Goal: Information Seeking & Learning: Learn about a topic

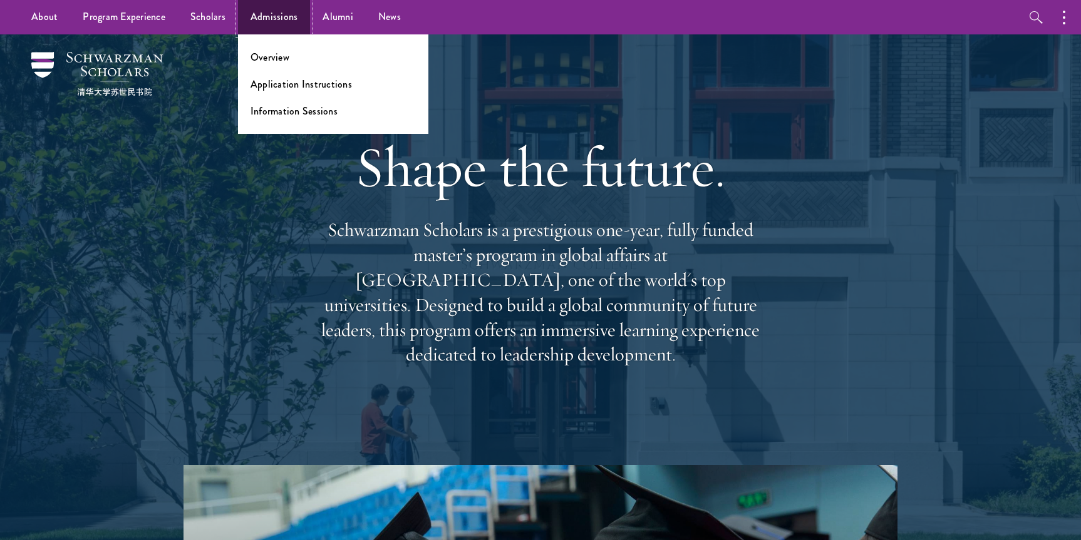
click at [259, 23] on link "Admissions" at bounding box center [274, 17] width 73 height 34
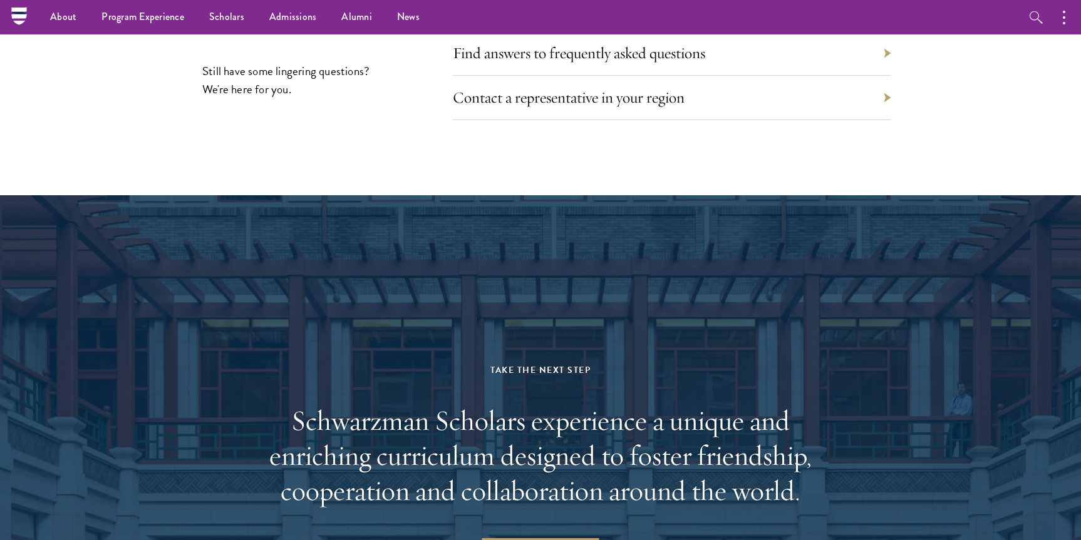
scroll to position [5510, 0]
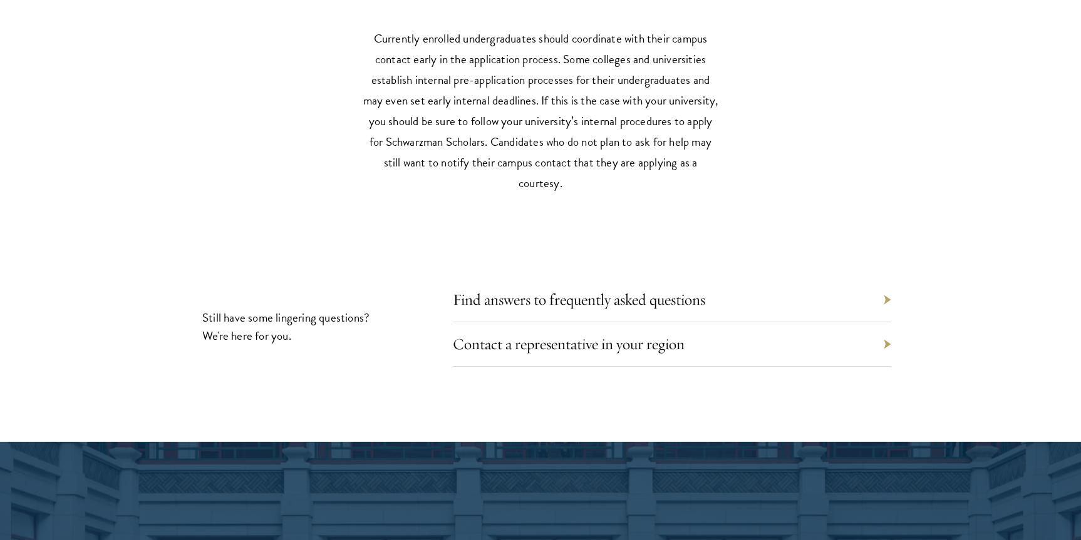
scroll to position [5510, 0]
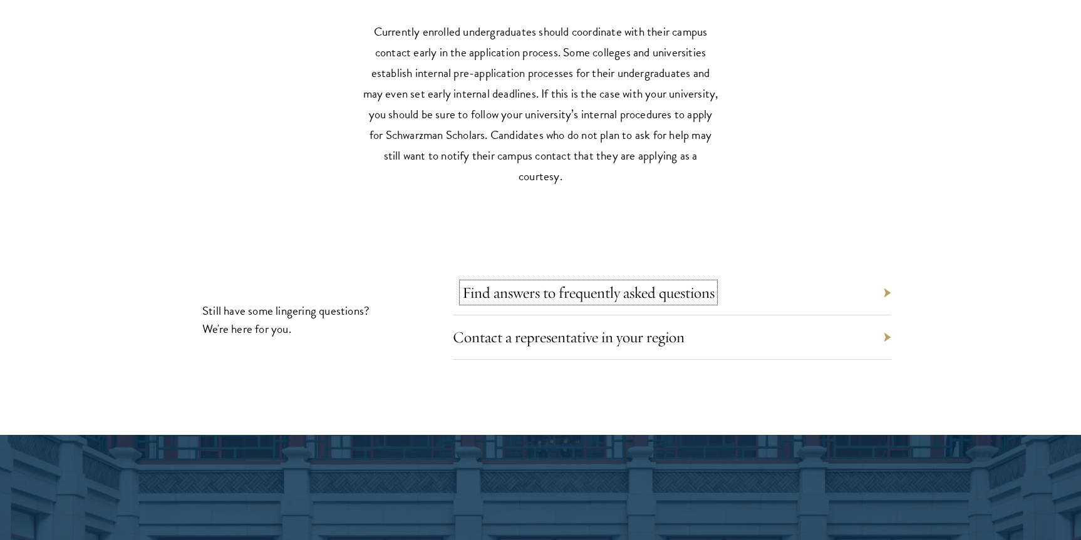
click at [510, 283] on link "Find answers to frequently asked questions" at bounding box center [588, 292] width 252 height 19
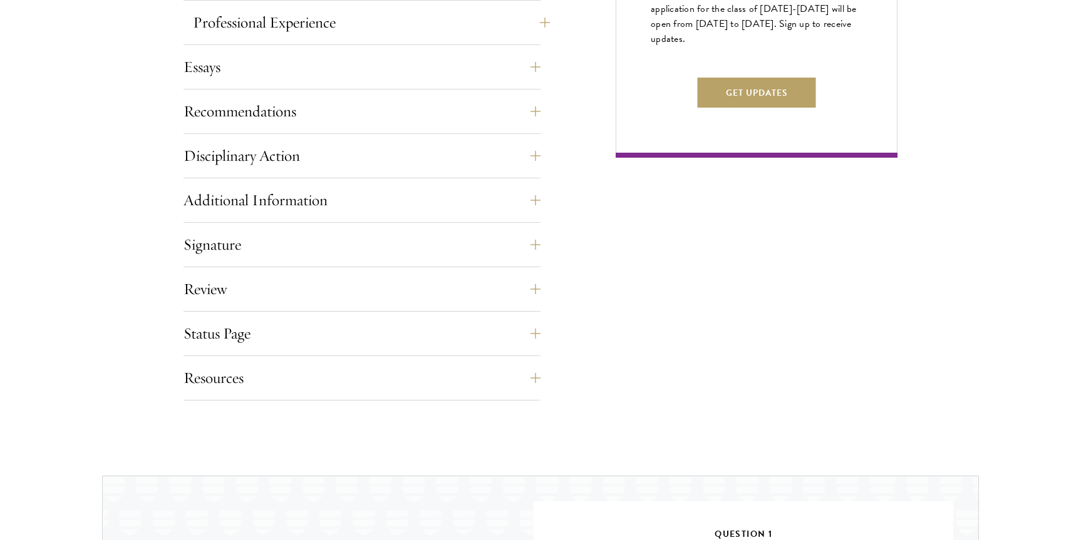
scroll to position [877, 0]
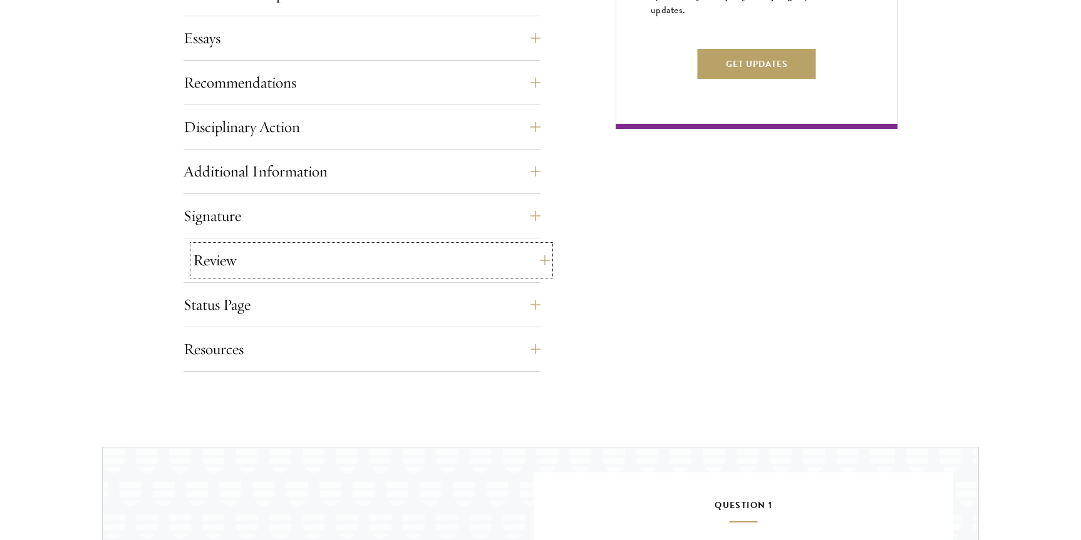
click at [330, 269] on button "Review" at bounding box center [371, 260] width 357 height 30
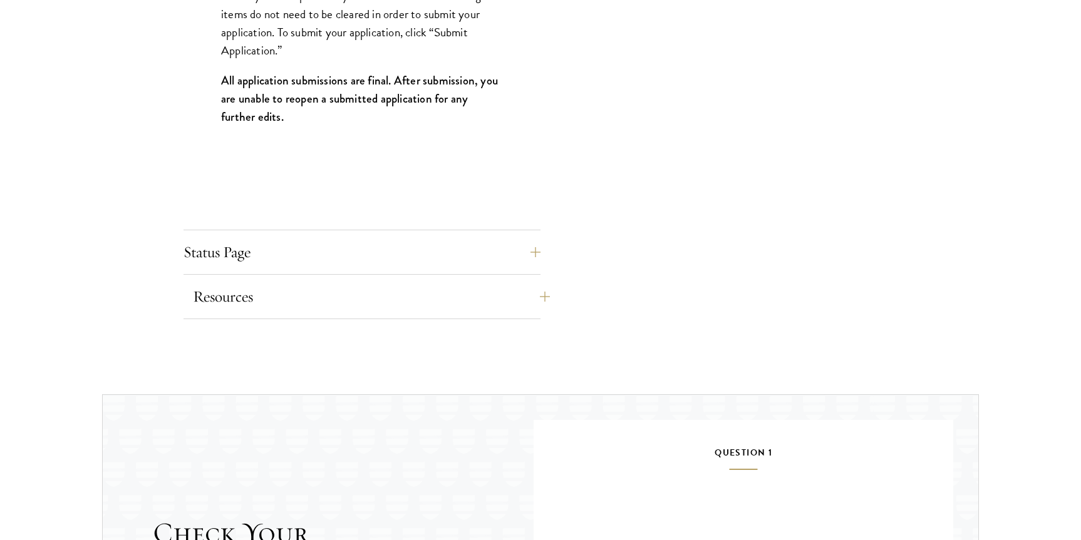
scroll to position [1440, 0]
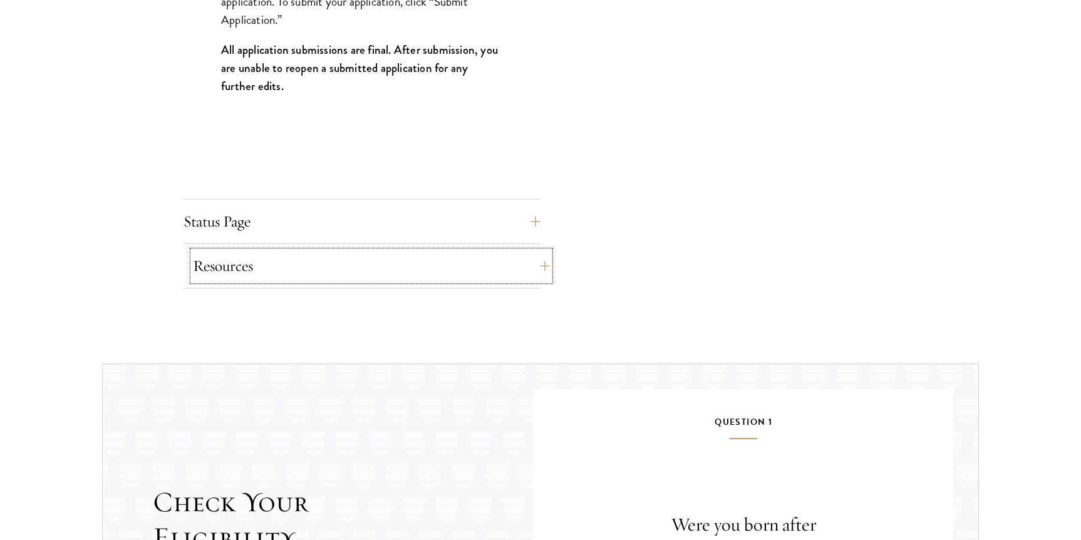
click at [345, 270] on button "Resources" at bounding box center [371, 266] width 357 height 30
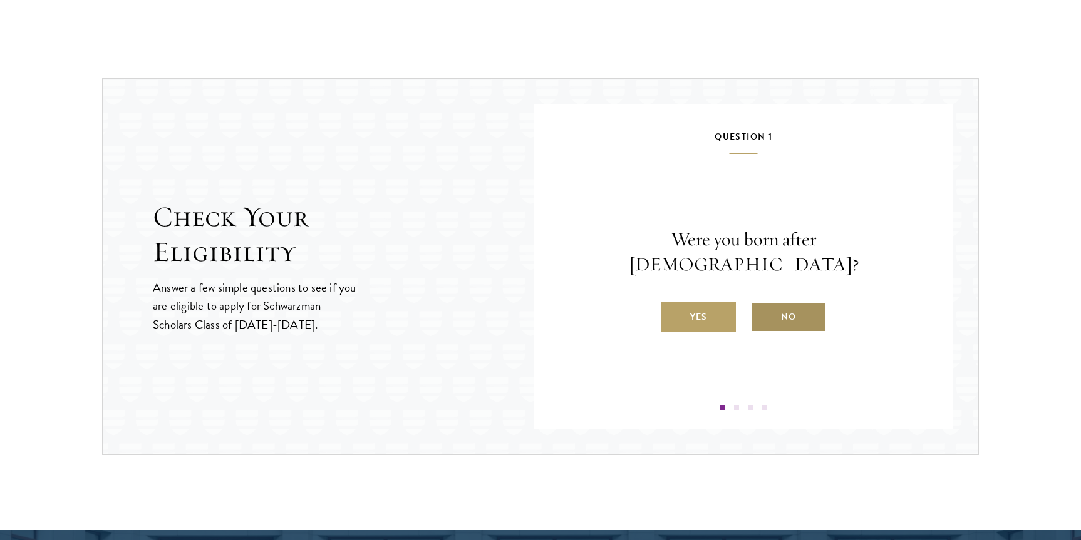
click at [786, 311] on label "No" at bounding box center [788, 317] width 75 height 30
click at [762, 311] on input "No" at bounding box center [756, 309] width 11 height 11
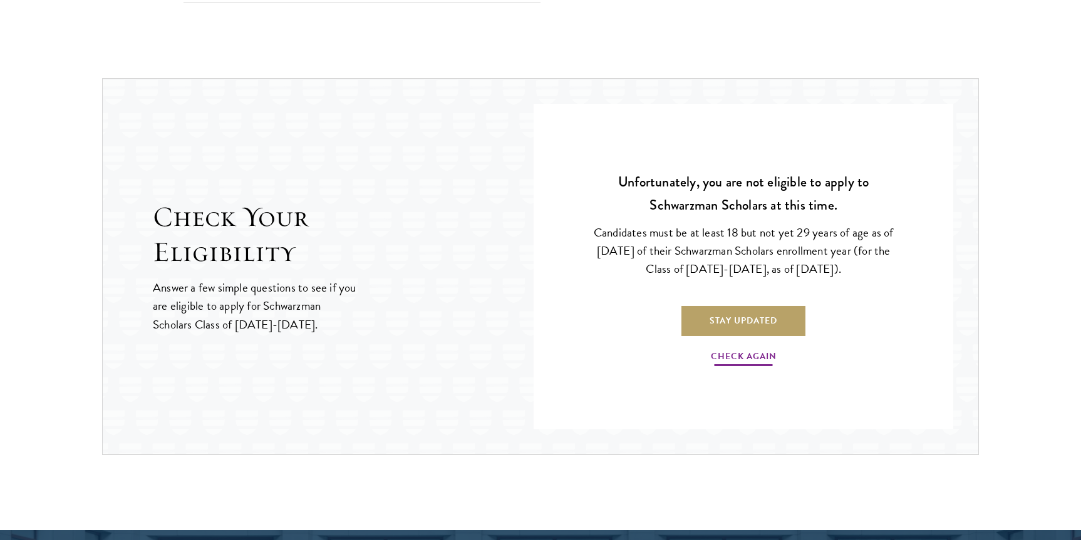
click at [751, 369] on div "Unfortunately, you are not eligible to apply to Schwarzman Scholars at this tim…" at bounding box center [743, 270] width 344 height 282
click at [742, 357] on link "Check Again" at bounding box center [744, 358] width 66 height 19
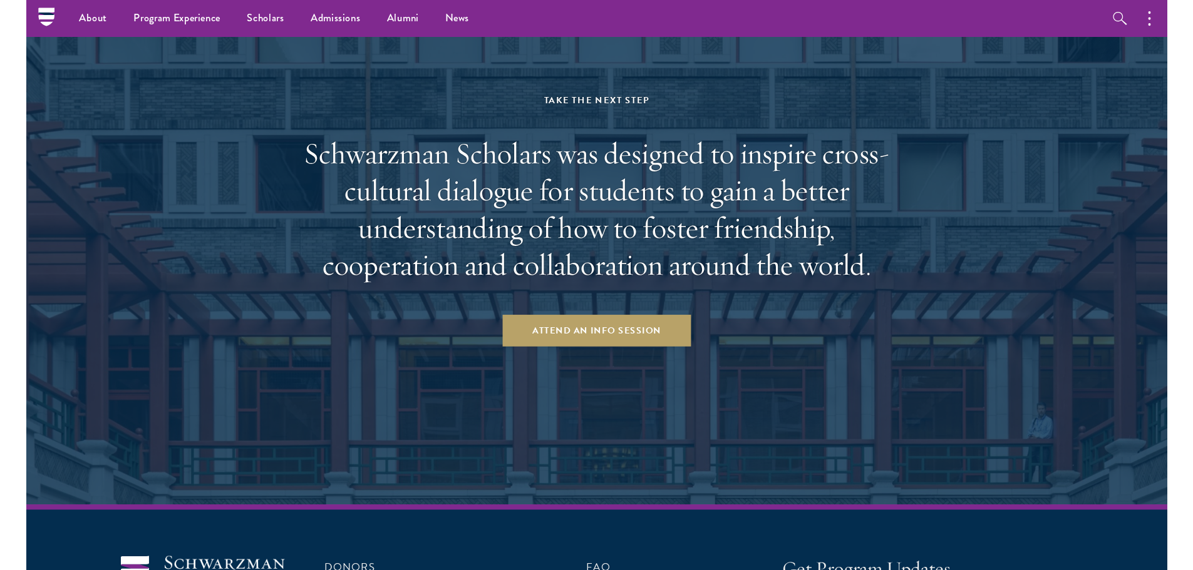
scroll to position [1814, 0]
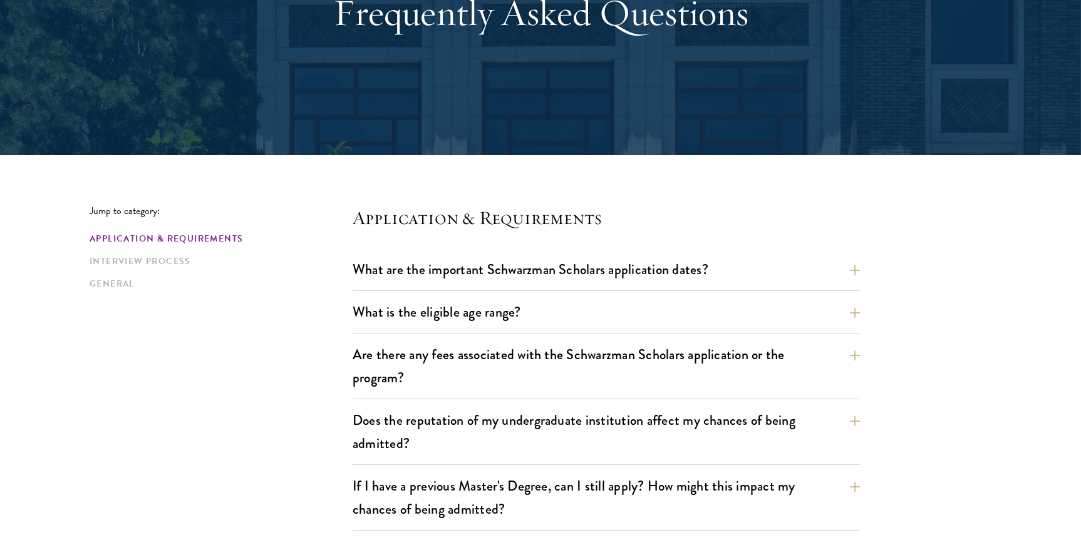
scroll to position [125, 0]
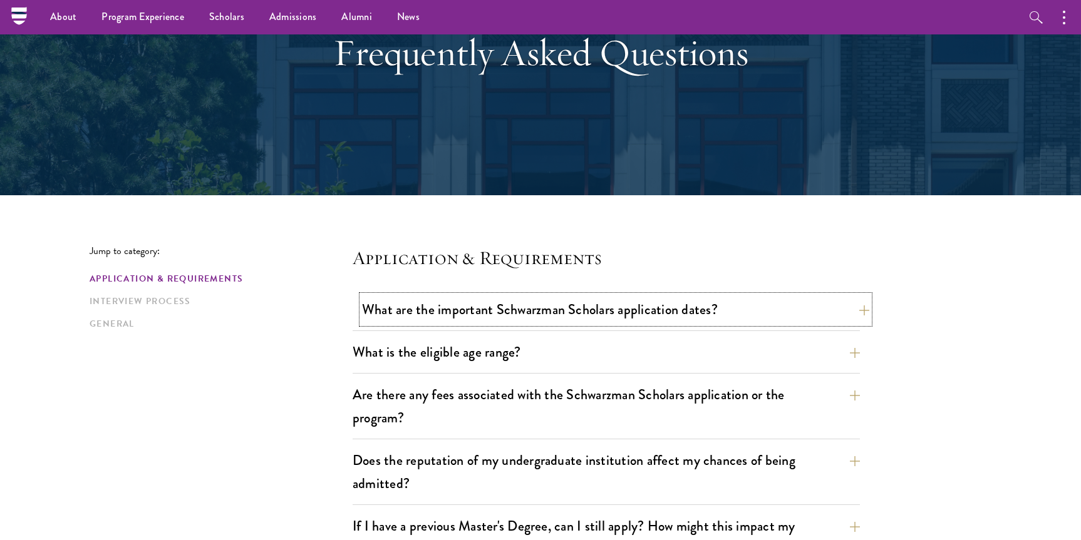
click at [379, 310] on button "What are the important Schwarzman Scholars application dates?" at bounding box center [615, 310] width 507 height 28
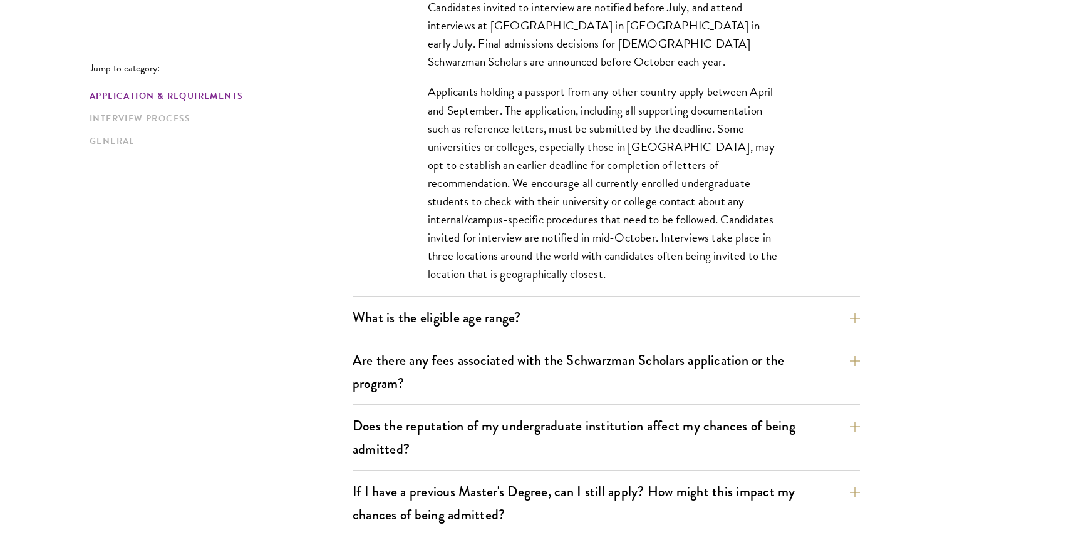
scroll to position [563, 0]
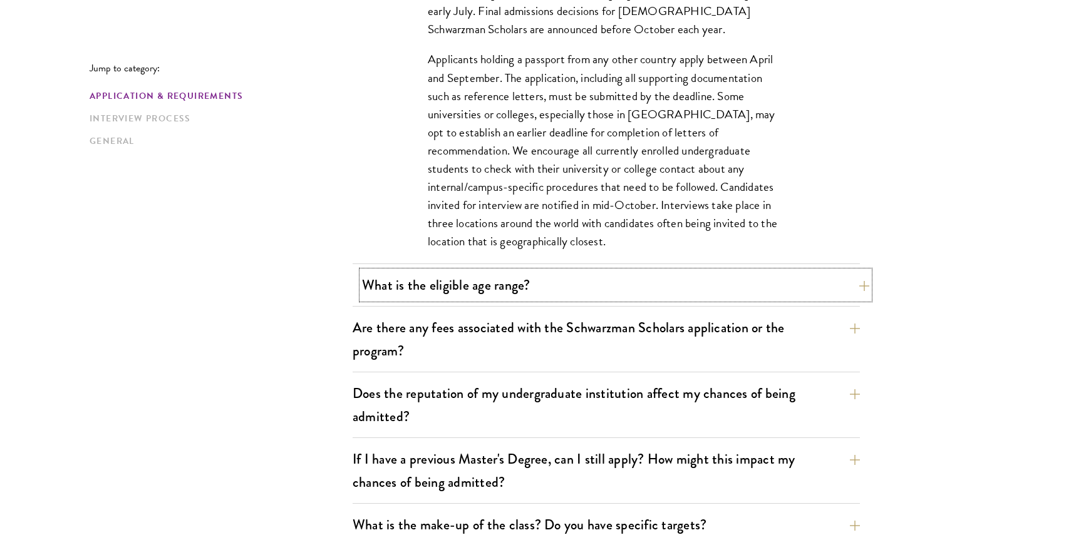
click at [414, 284] on button "What is the eligible age range?" at bounding box center [615, 285] width 507 height 28
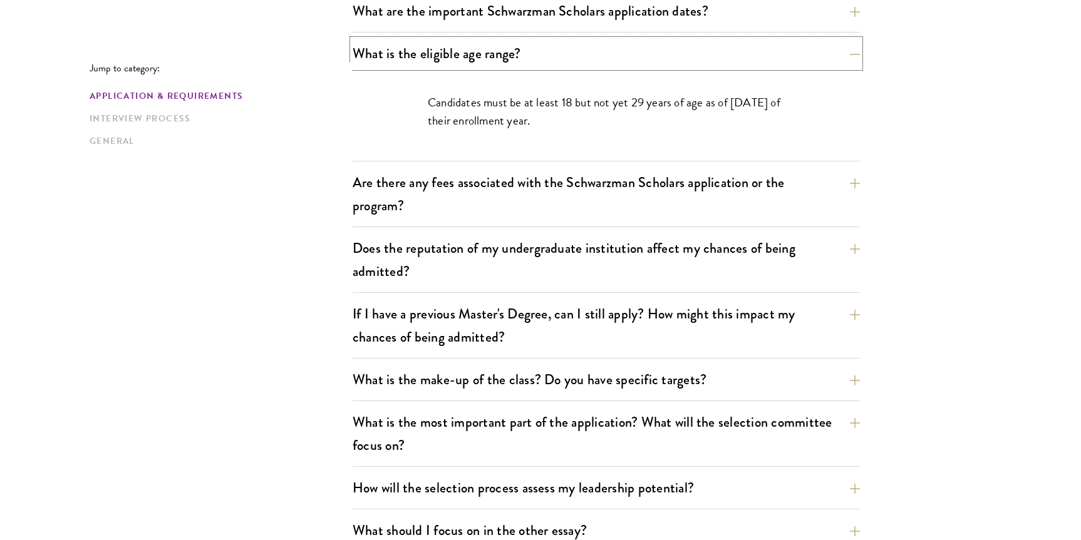
scroll to position [376, 0]
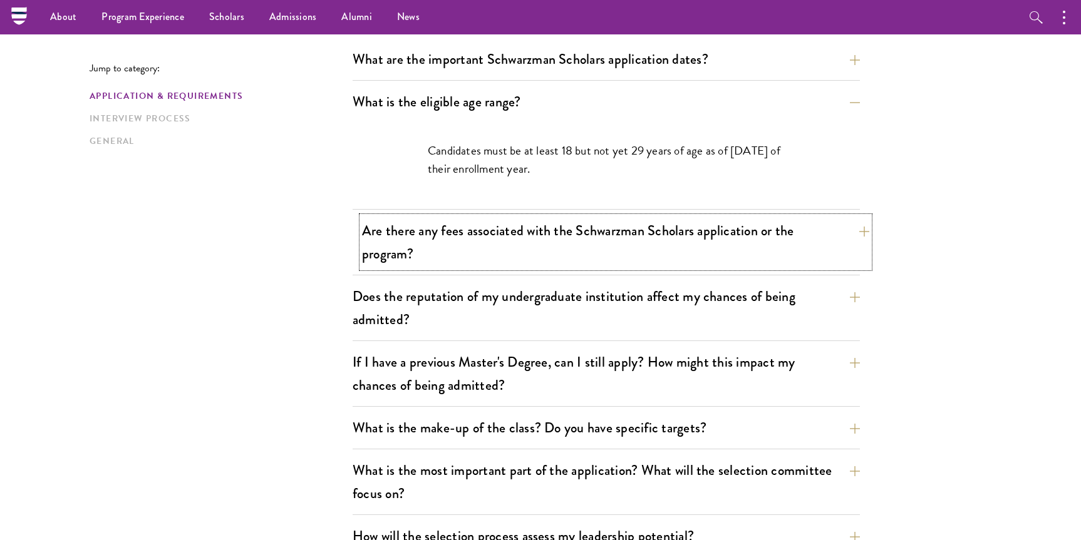
click at [448, 250] on button "Are there any fees associated with the Schwarzman Scholars application or the p…" at bounding box center [615, 242] width 507 height 51
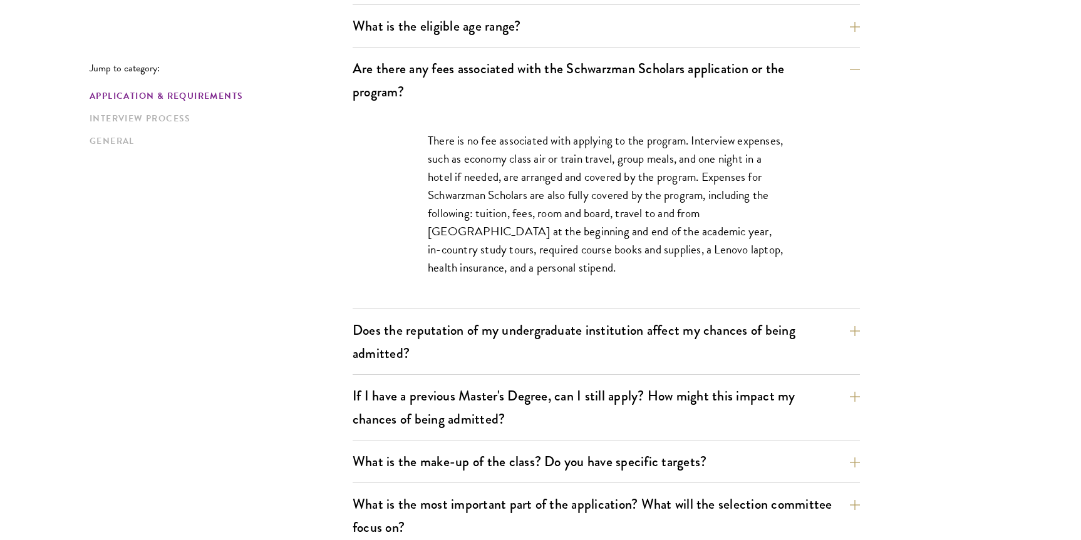
scroll to position [501, 0]
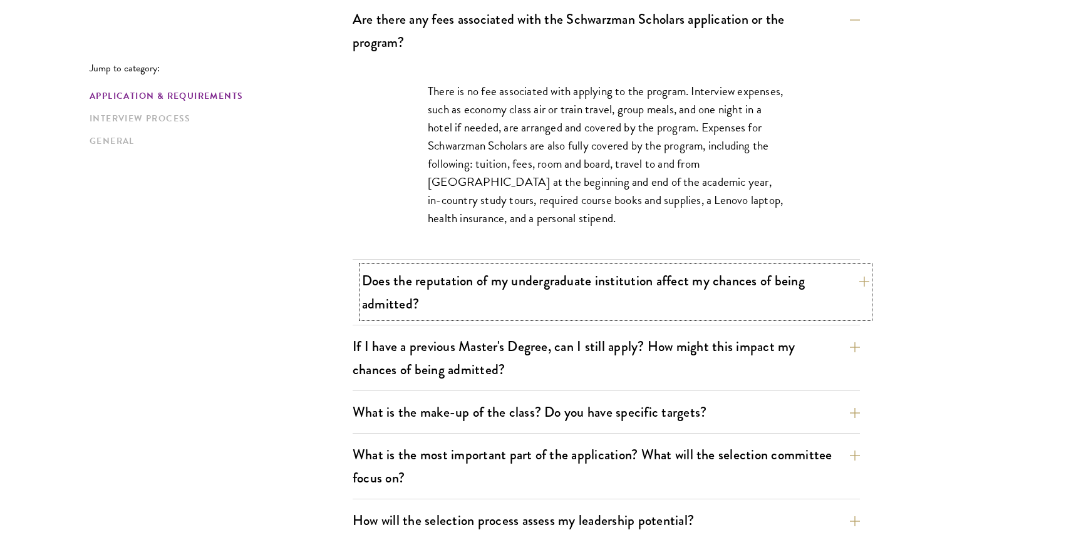
click at [643, 280] on button "Does the reputation of my undergraduate institution affect my chances of being …" at bounding box center [615, 292] width 507 height 51
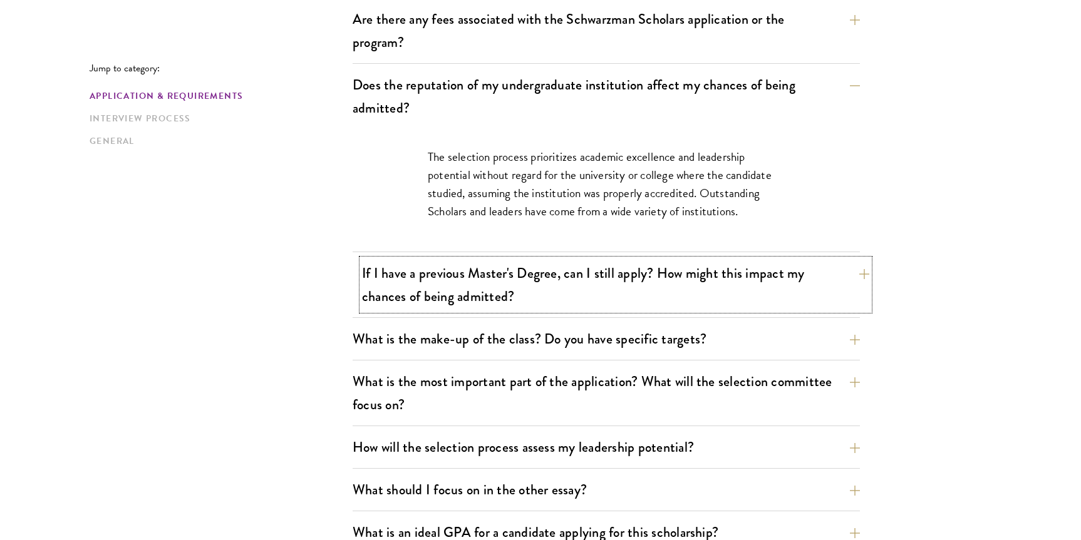
click at [634, 278] on button "If I have a previous Master's Degree, can I still apply? How might this impact …" at bounding box center [615, 284] width 507 height 51
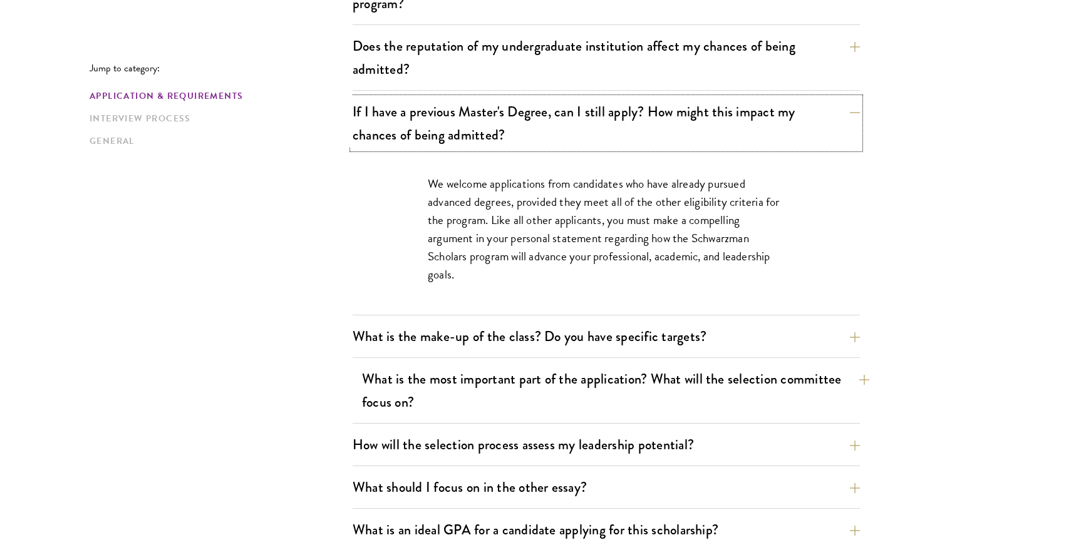
scroll to position [626, 0]
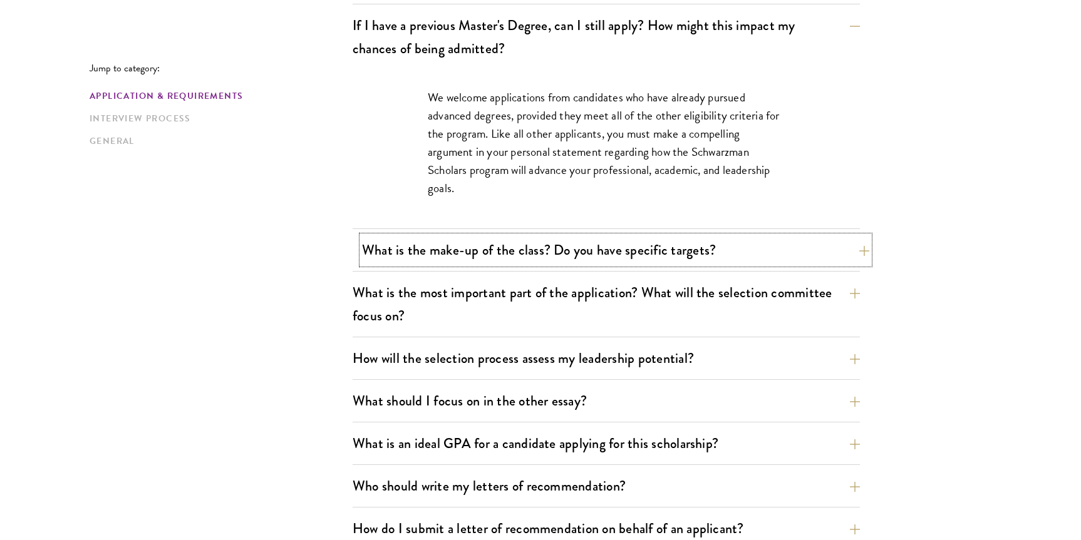
click at [588, 254] on button "What is the make-up of the class? Do you have specific targets?" at bounding box center [615, 250] width 507 height 28
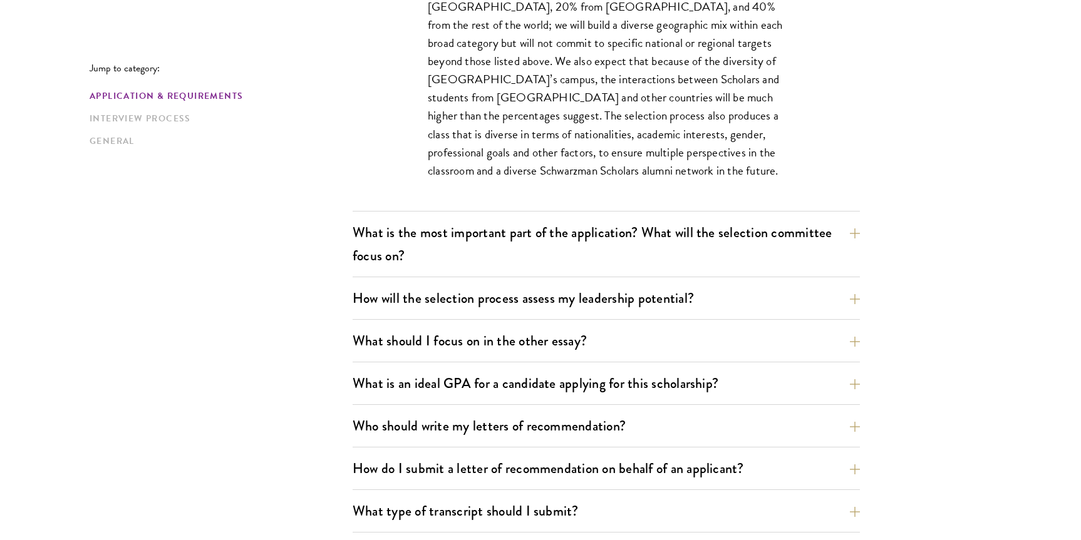
scroll to position [877, 0]
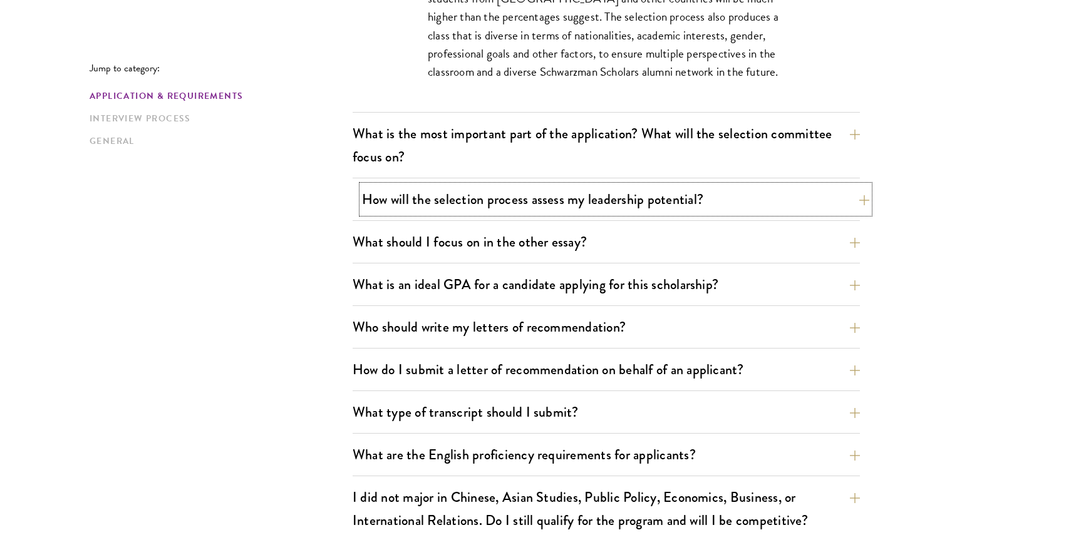
click at [451, 193] on button "How will the selection process assess my leadership potential?" at bounding box center [615, 199] width 507 height 28
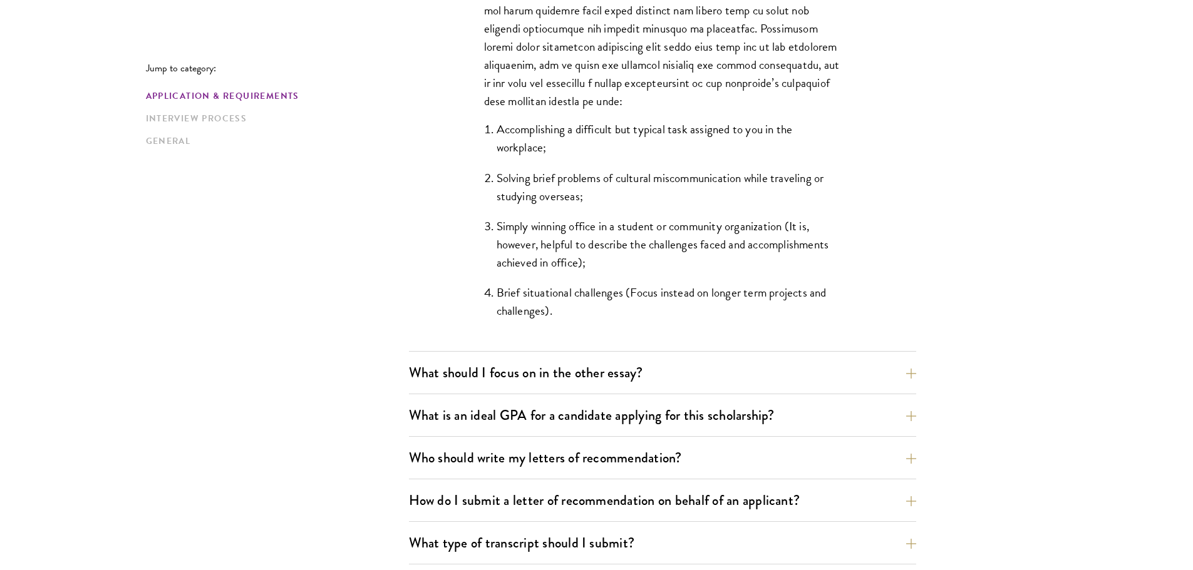
scroll to position [1196, 0]
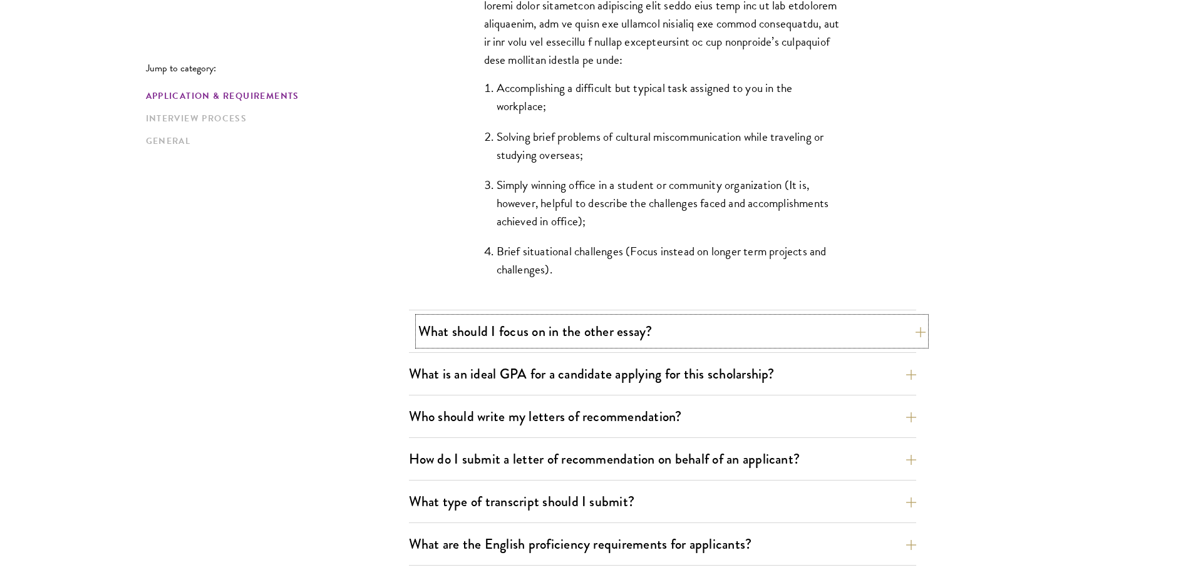
click at [560, 337] on button "What should I focus on in the other essay?" at bounding box center [671, 331] width 507 height 28
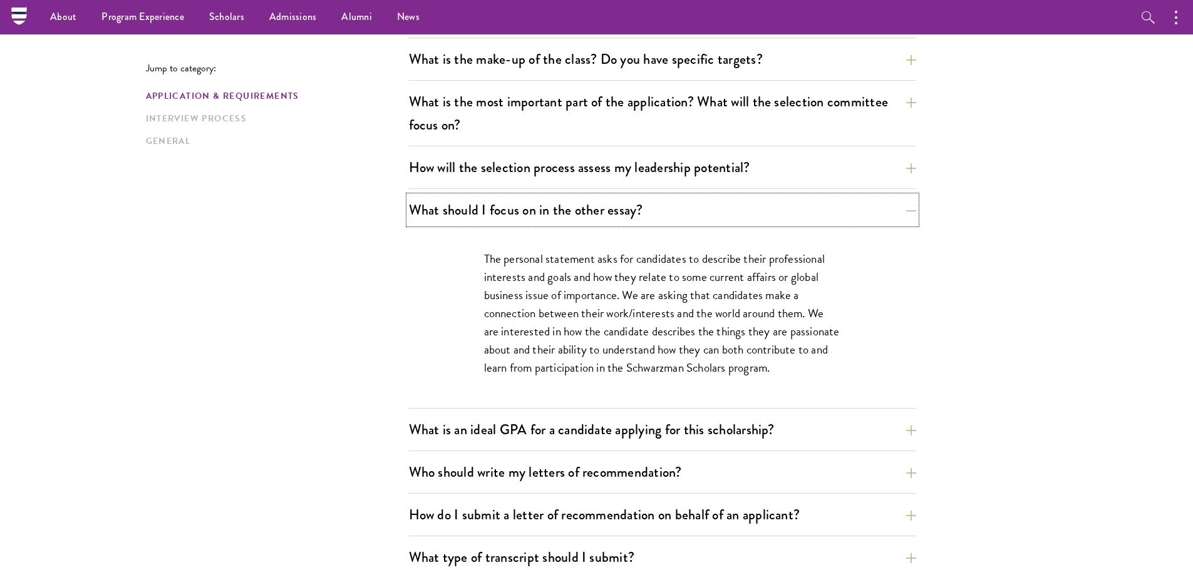
scroll to position [758, 0]
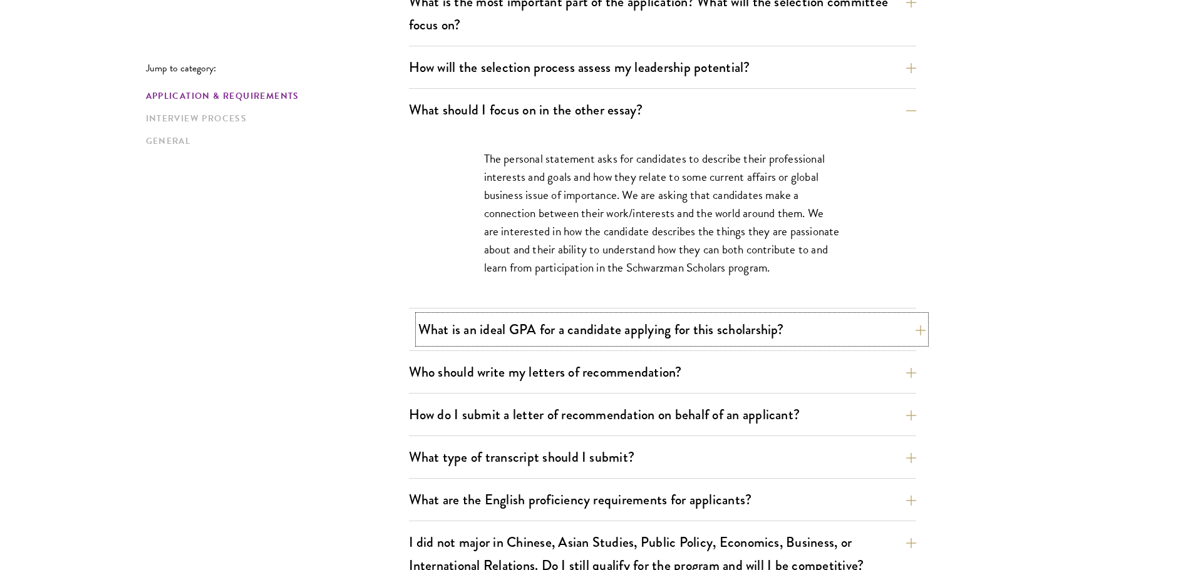
click at [538, 319] on button "What is an ideal GPA for a candidate applying for this scholarship?" at bounding box center [671, 330] width 507 height 28
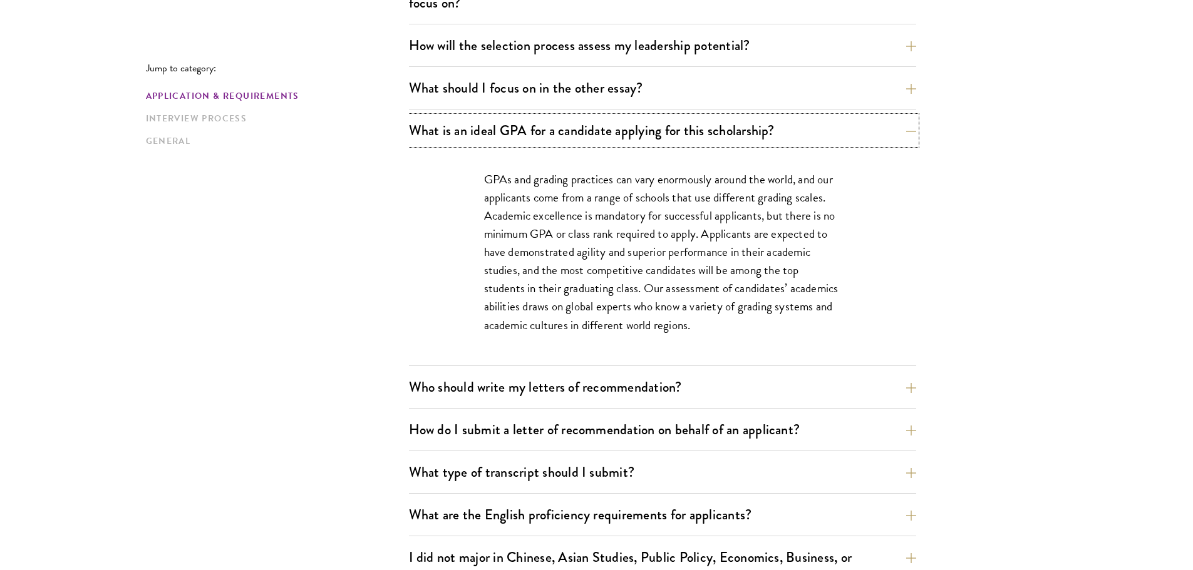
scroll to position [883, 0]
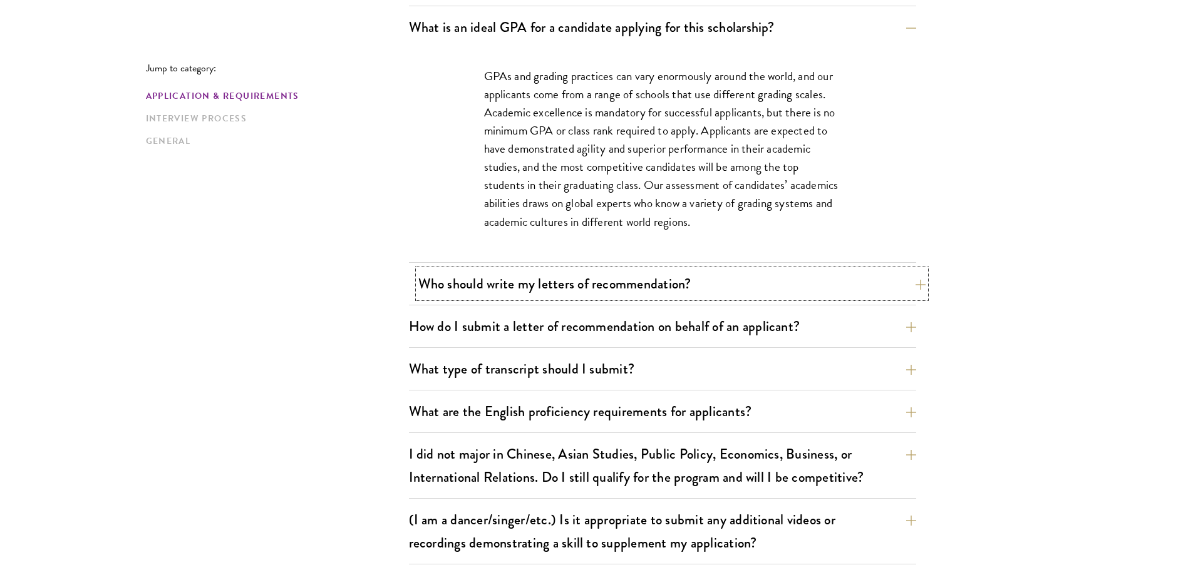
click at [542, 285] on button "Who should write my letters of recommendation?" at bounding box center [671, 284] width 507 height 28
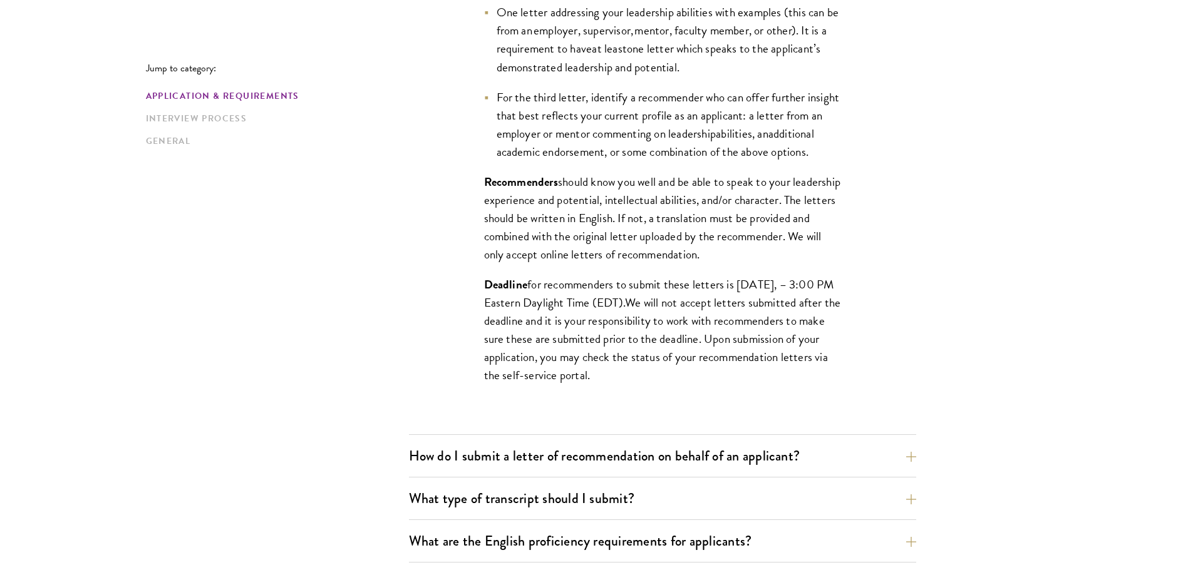
scroll to position [1322, 0]
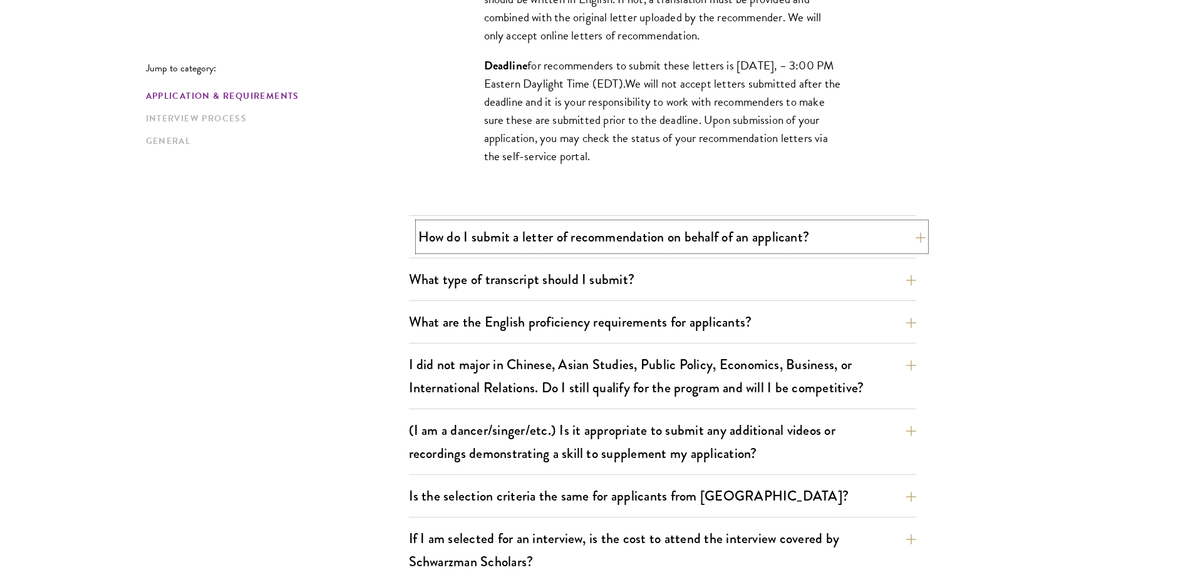
click at [541, 237] on button "How do I submit a letter of recommendation on behalf of an applicant?" at bounding box center [671, 237] width 507 height 28
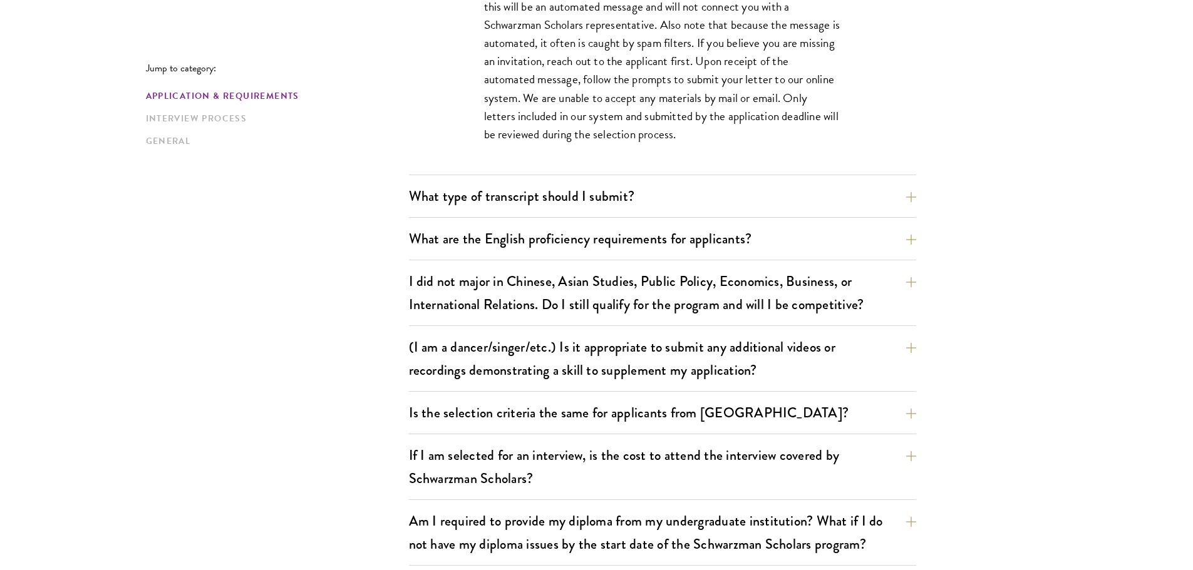
scroll to position [1134, 0]
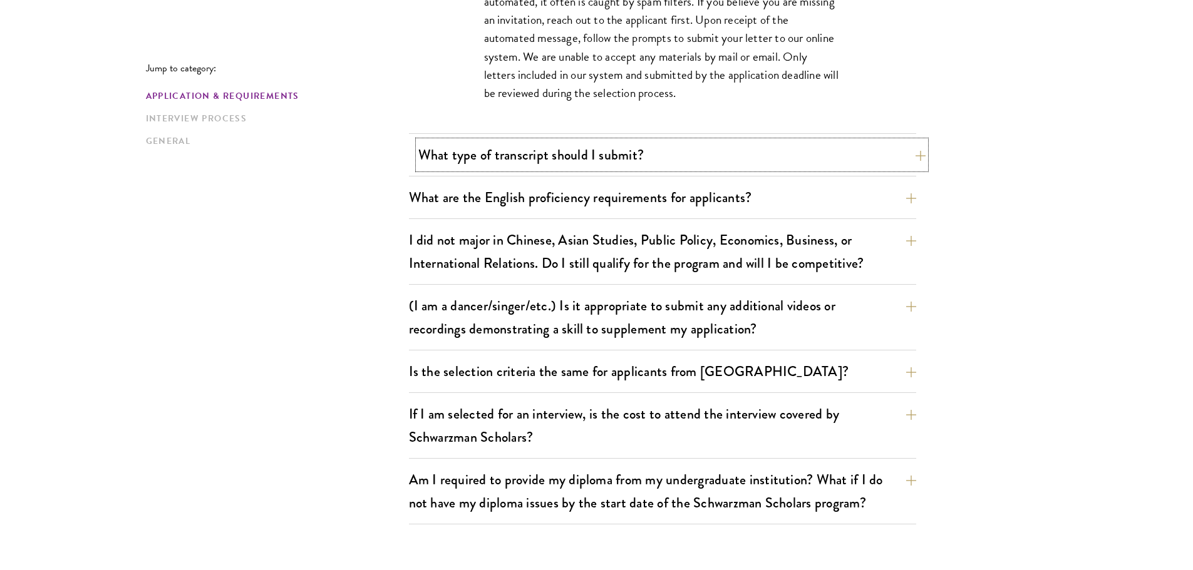
click at [556, 155] on button "What type of transcript should I submit?" at bounding box center [671, 155] width 507 height 28
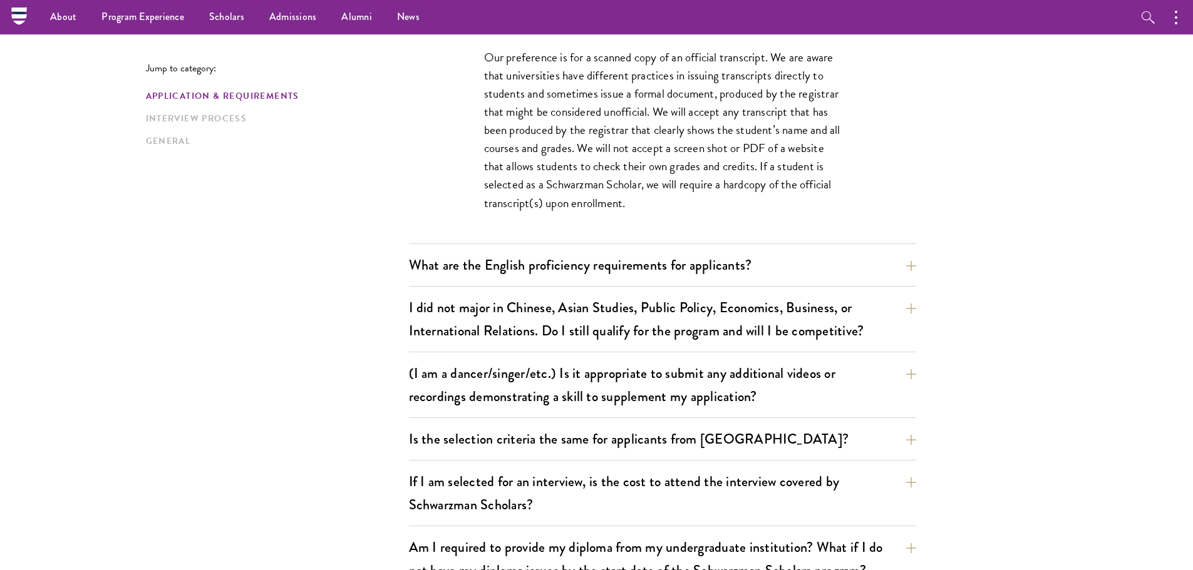
scroll to position [1071, 0]
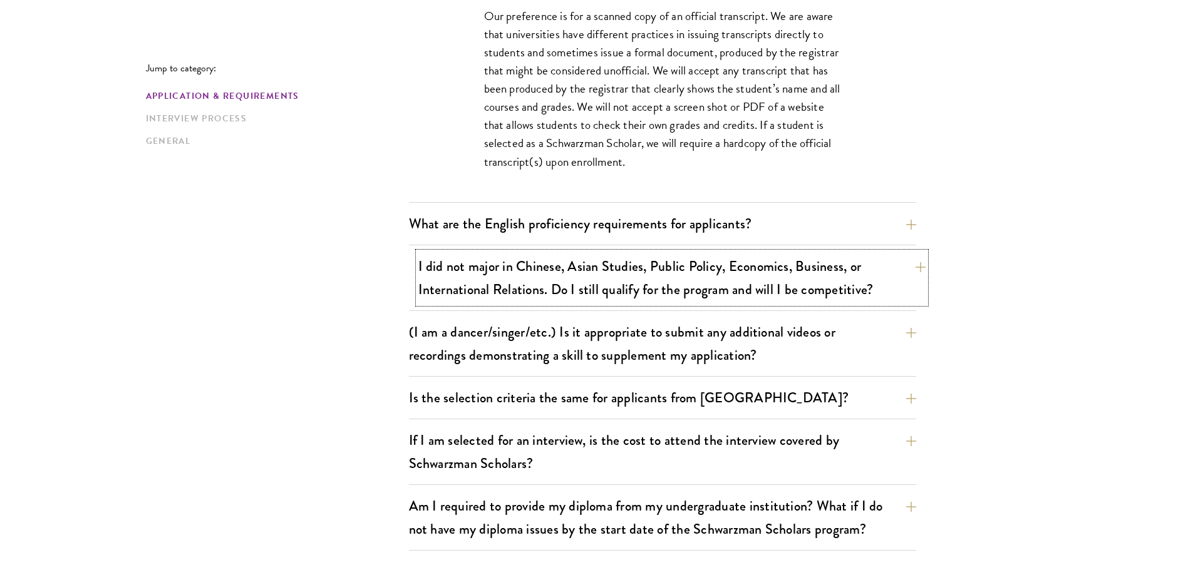
click at [574, 279] on button "I did not major in Chinese, Asian Studies, Public Policy, Economics, Business, …" at bounding box center [671, 277] width 507 height 51
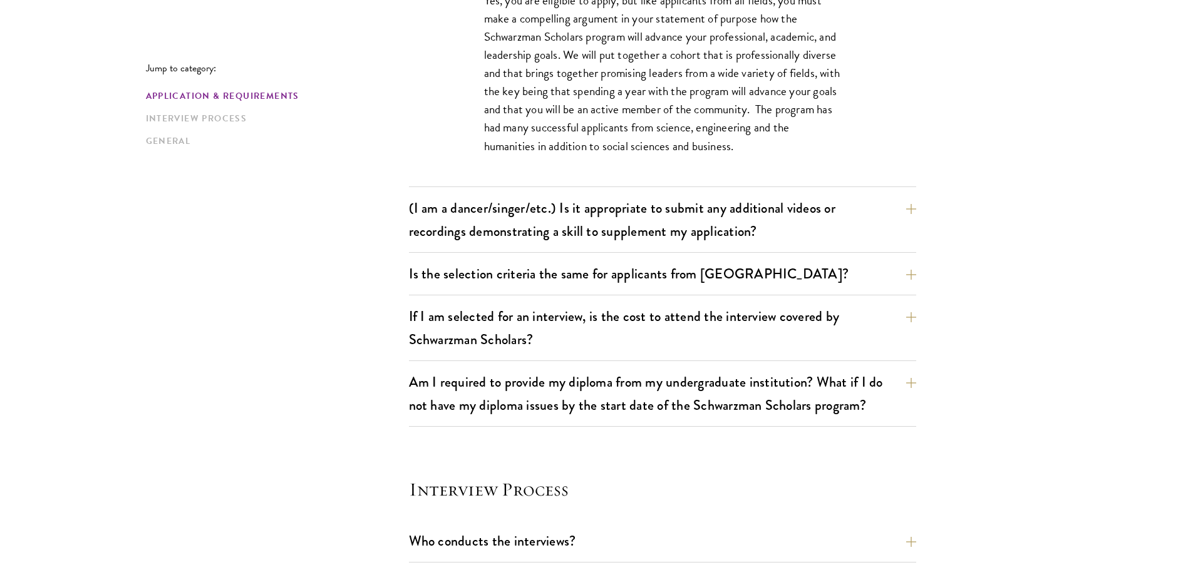
scroll to position [1196, 0]
click at [514, 228] on button "(I am a dancer/singer/etc.) Is it appropriate to submit any additional videos o…" at bounding box center [671, 218] width 507 height 51
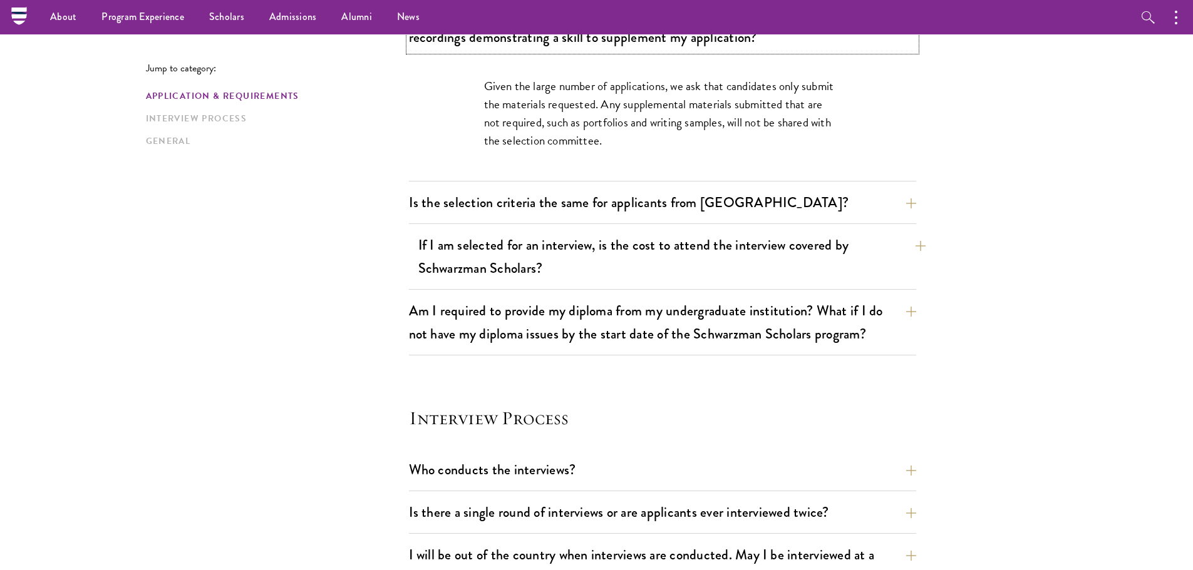
scroll to position [1134, 0]
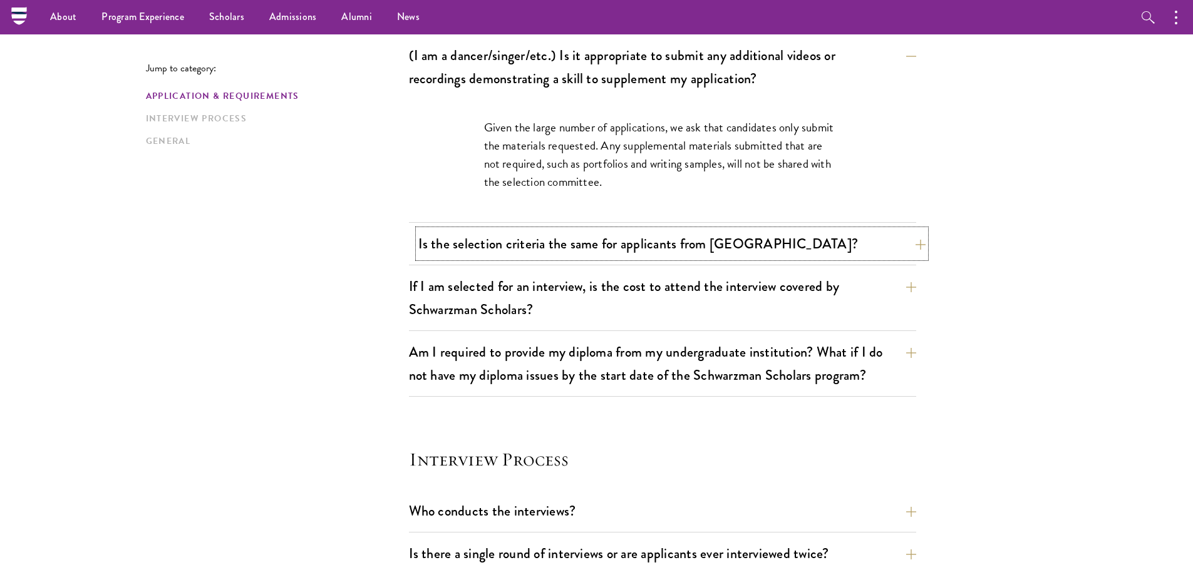
click at [523, 242] on button "Is the selection criteria the same for applicants from China?" at bounding box center [671, 244] width 507 height 28
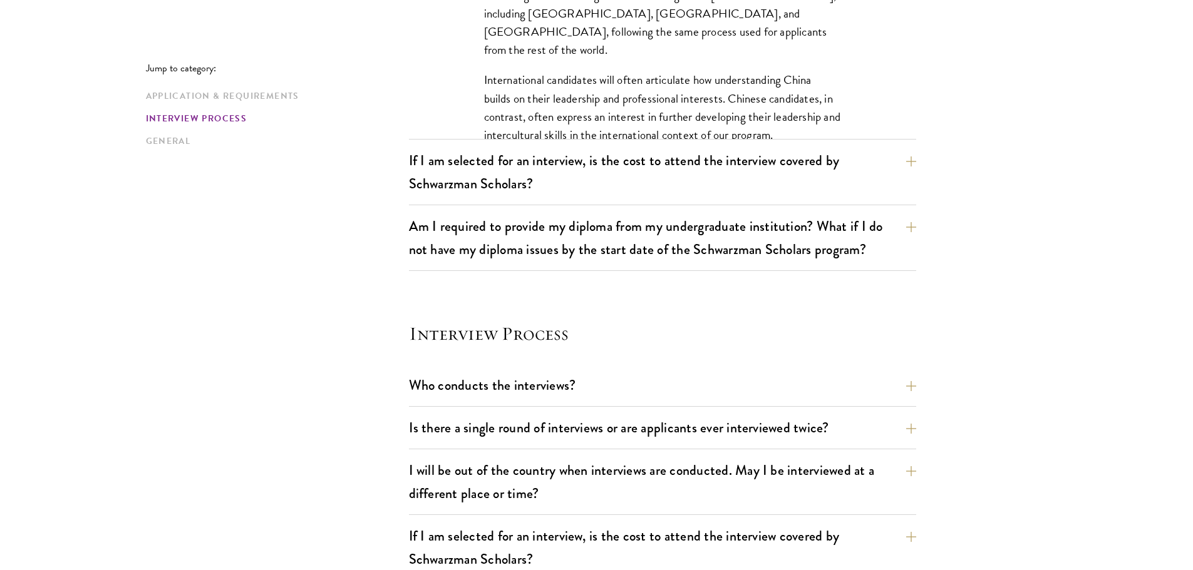
scroll to position [1384, 0]
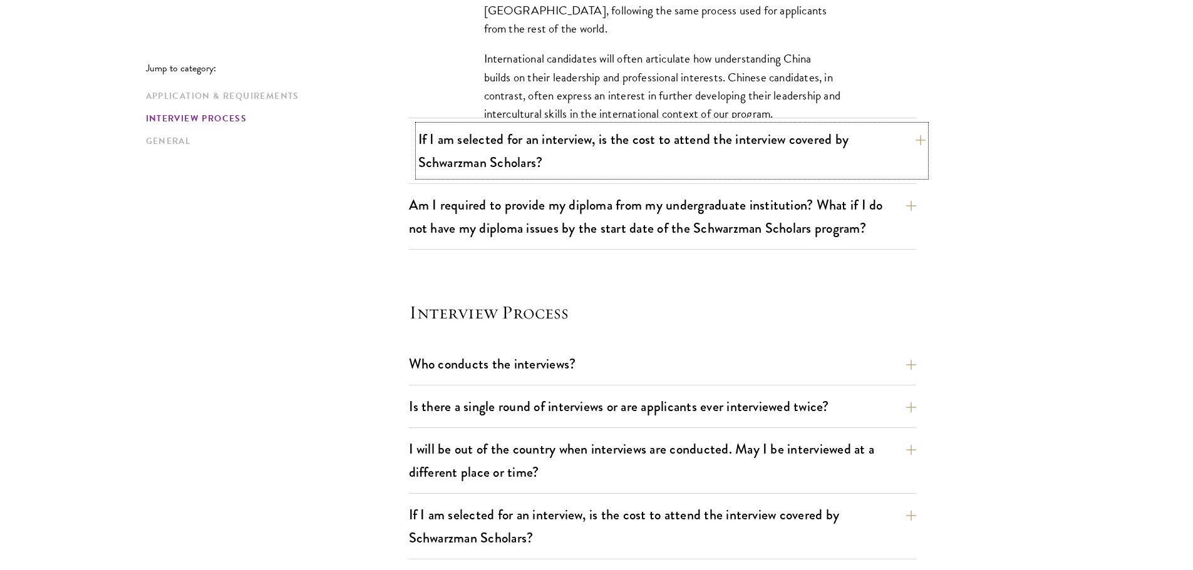
click at [542, 156] on button "If I am selected for an interview, is the cost to attend the interview covered …" at bounding box center [671, 150] width 507 height 51
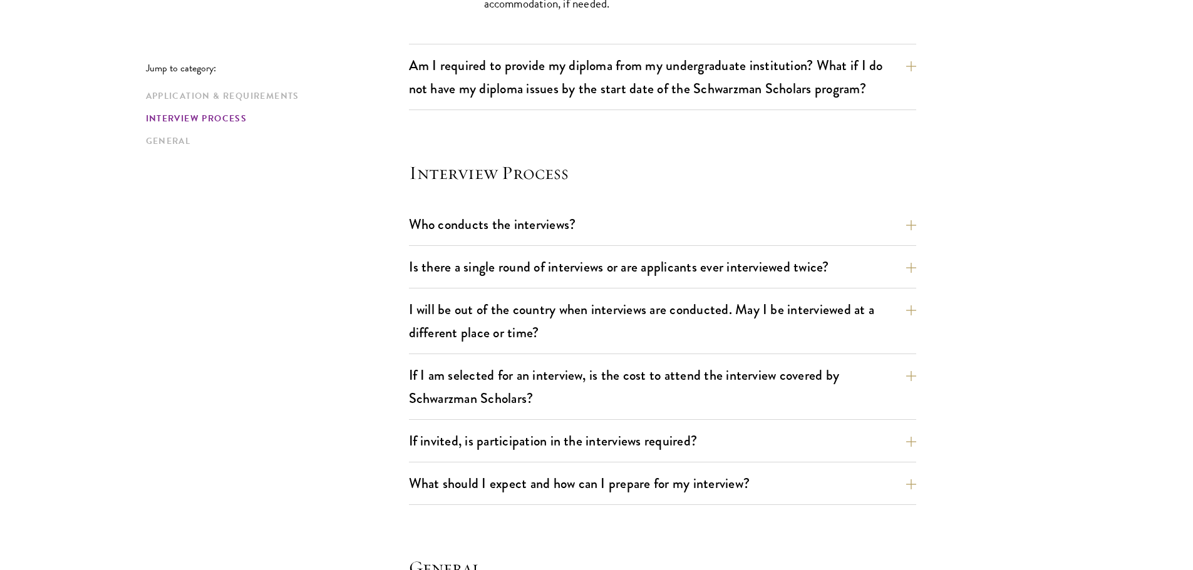
scroll to position [1259, 0]
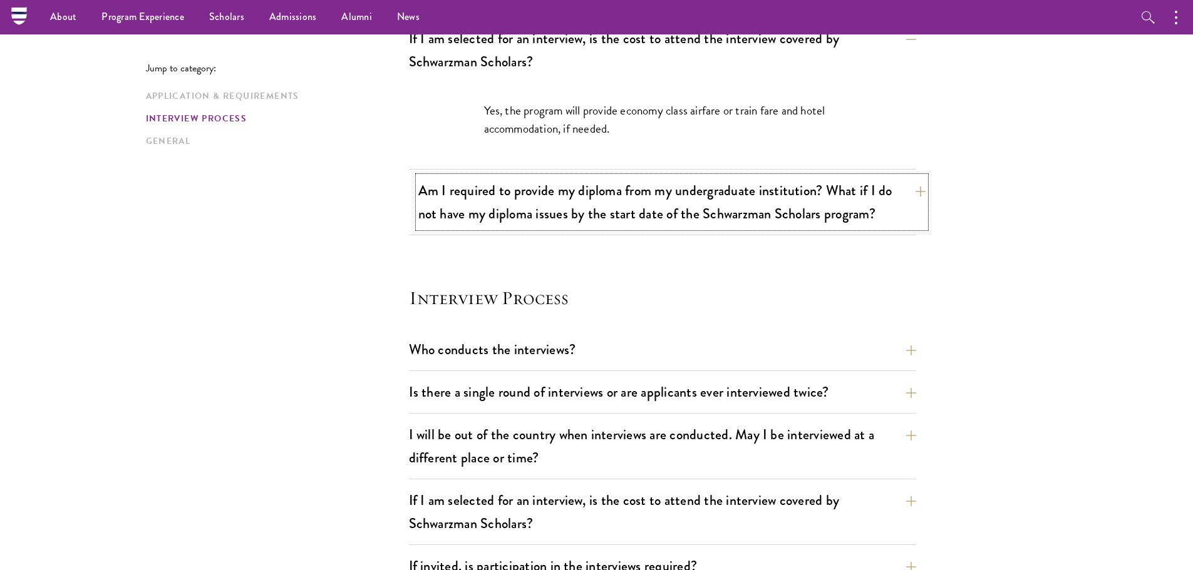
click at [543, 214] on button "Am I required to provide my diploma from my undergraduate institution? What if …" at bounding box center [671, 202] width 507 height 51
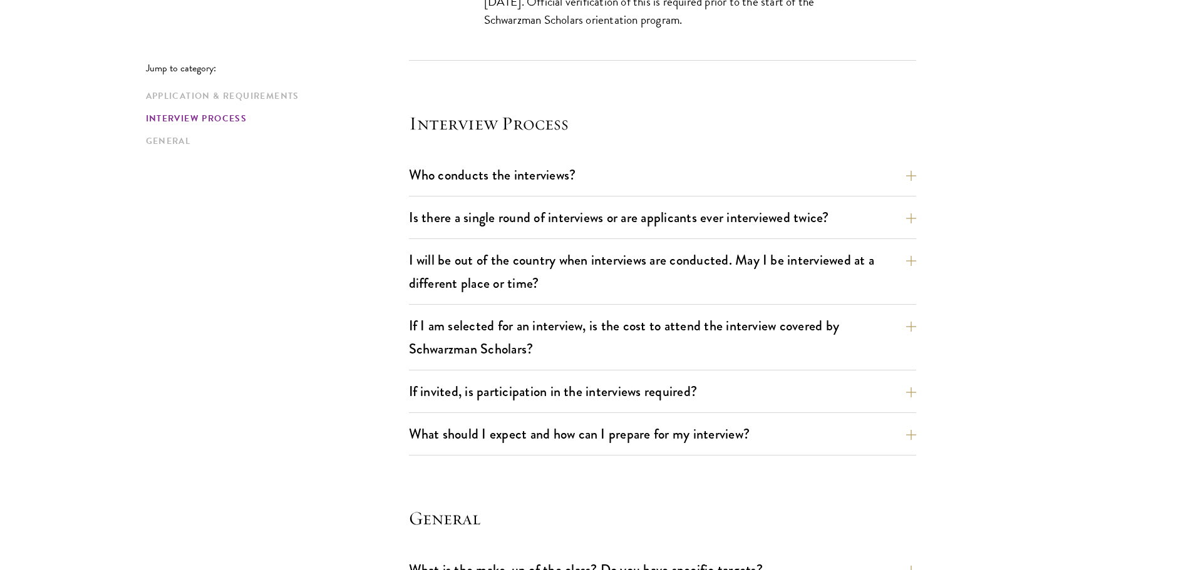
scroll to position [1510, 0]
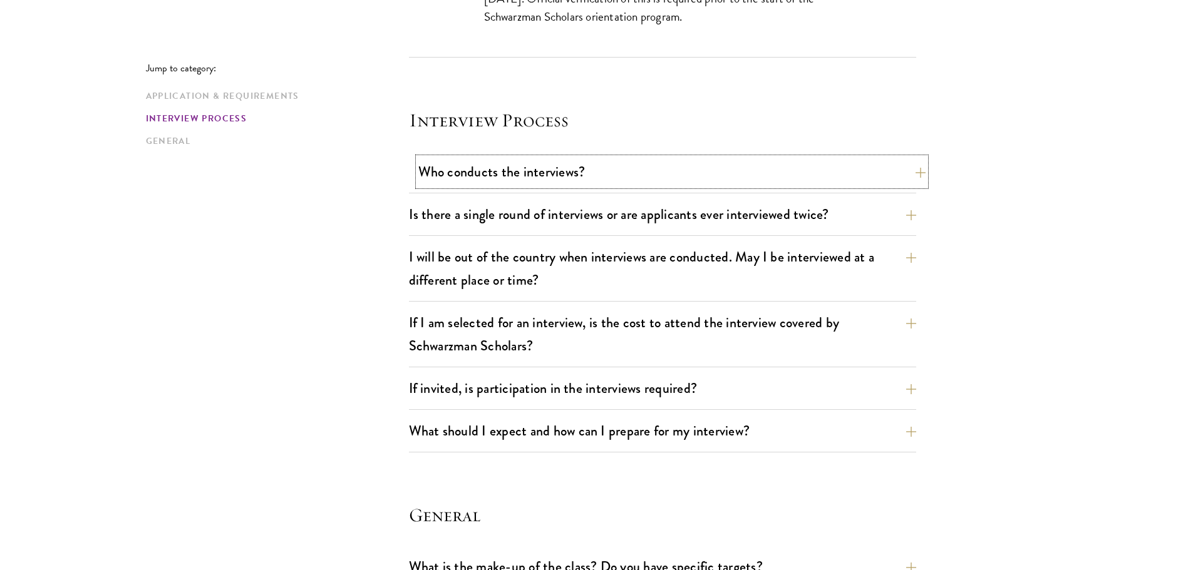
click at [532, 180] on button "Who conducts the interviews?" at bounding box center [671, 172] width 507 height 28
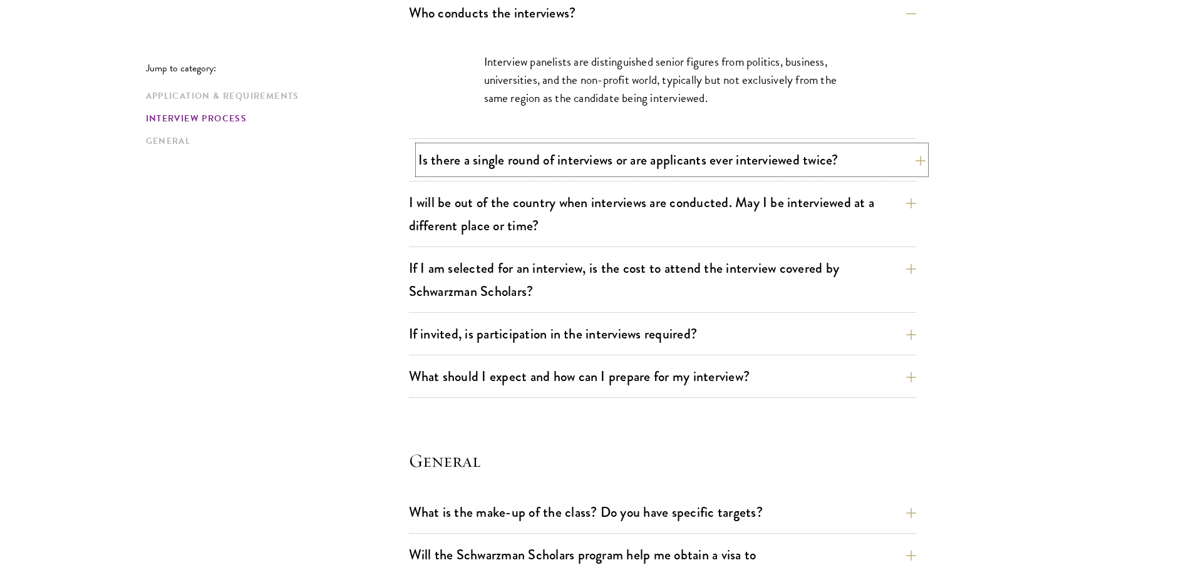
click at [576, 148] on button "Is there a single round of interviews or are applicants ever interviewed twice?" at bounding box center [671, 160] width 507 height 28
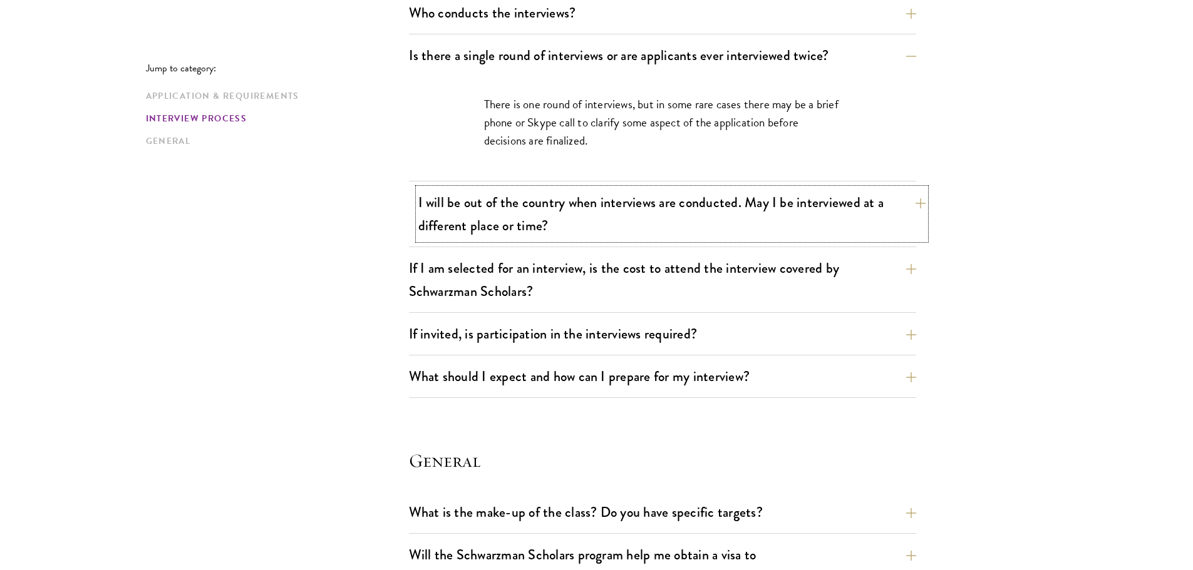
click at [571, 207] on button "I will be out of the country when interviews are conducted. May I be interviewe…" at bounding box center [671, 213] width 507 height 51
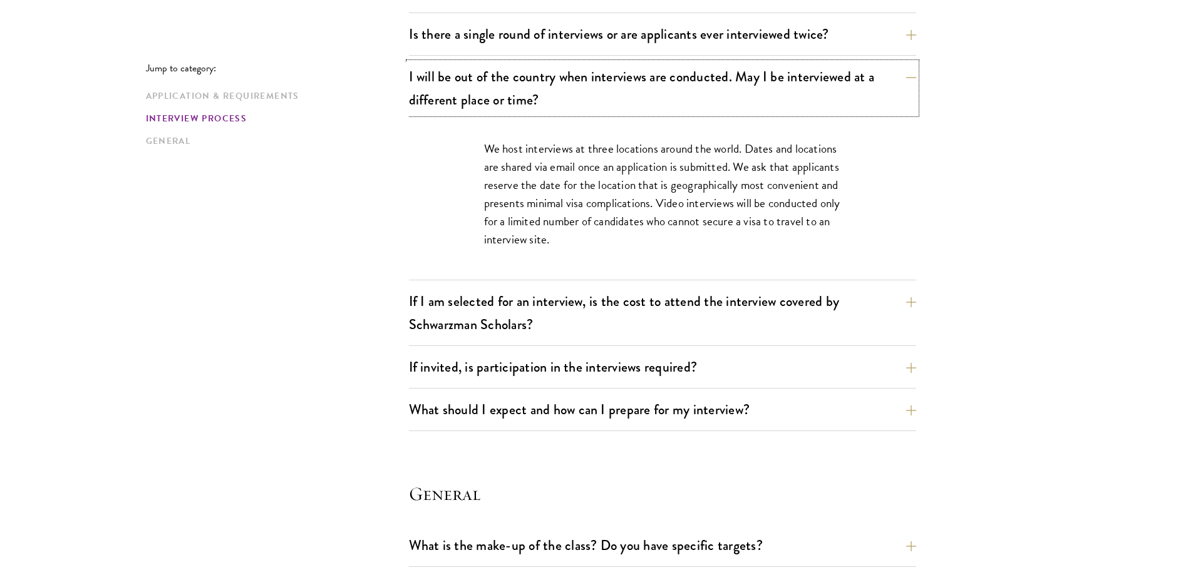
scroll to position [1572, 0]
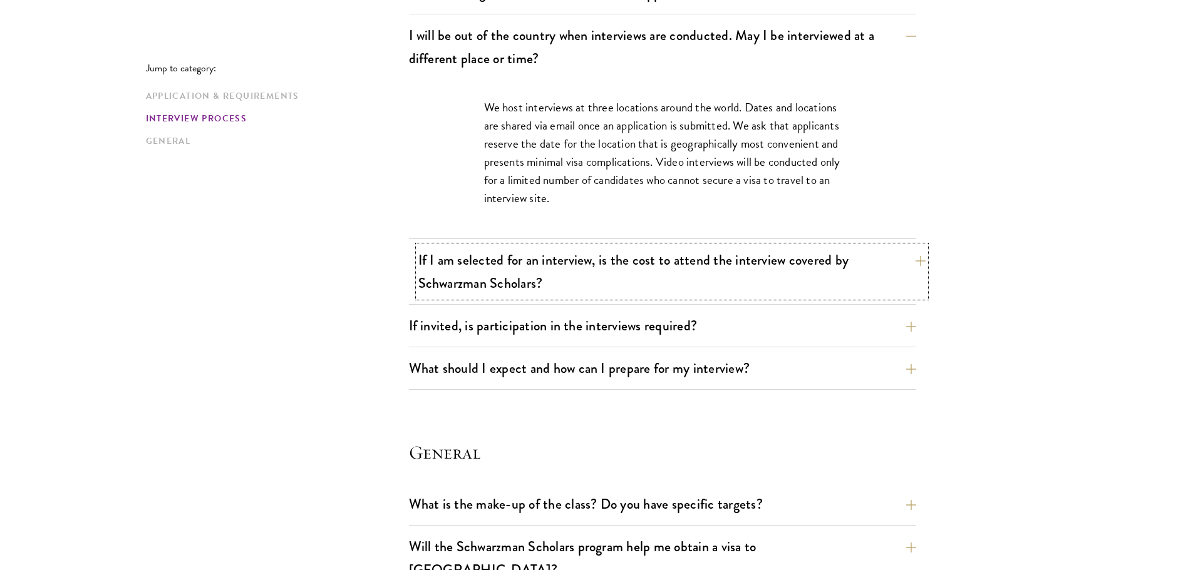
click at [610, 261] on button "If I am selected for an interview, is the cost to attend the interview covered …" at bounding box center [671, 271] width 507 height 51
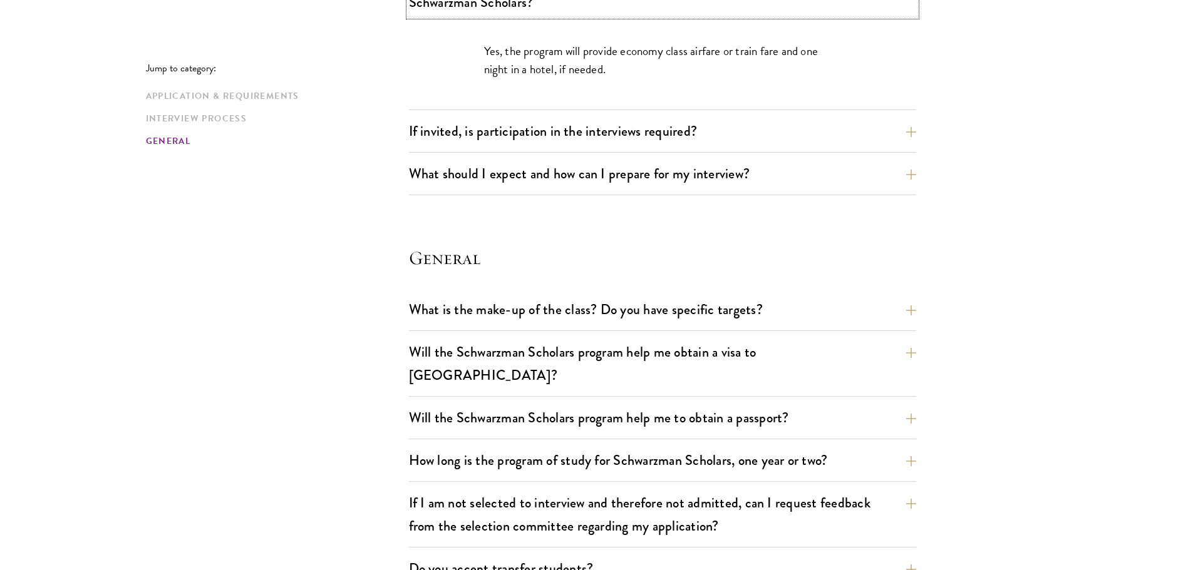
scroll to position [1697, 0]
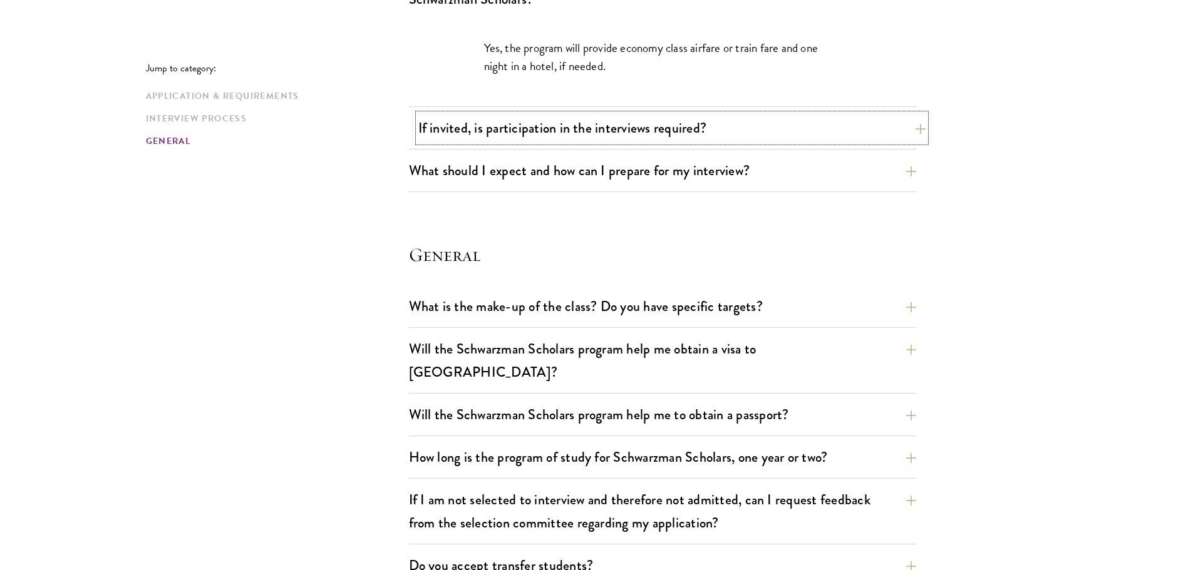
click at [646, 138] on button "If invited, is participation in the interviews required?" at bounding box center [671, 128] width 507 height 28
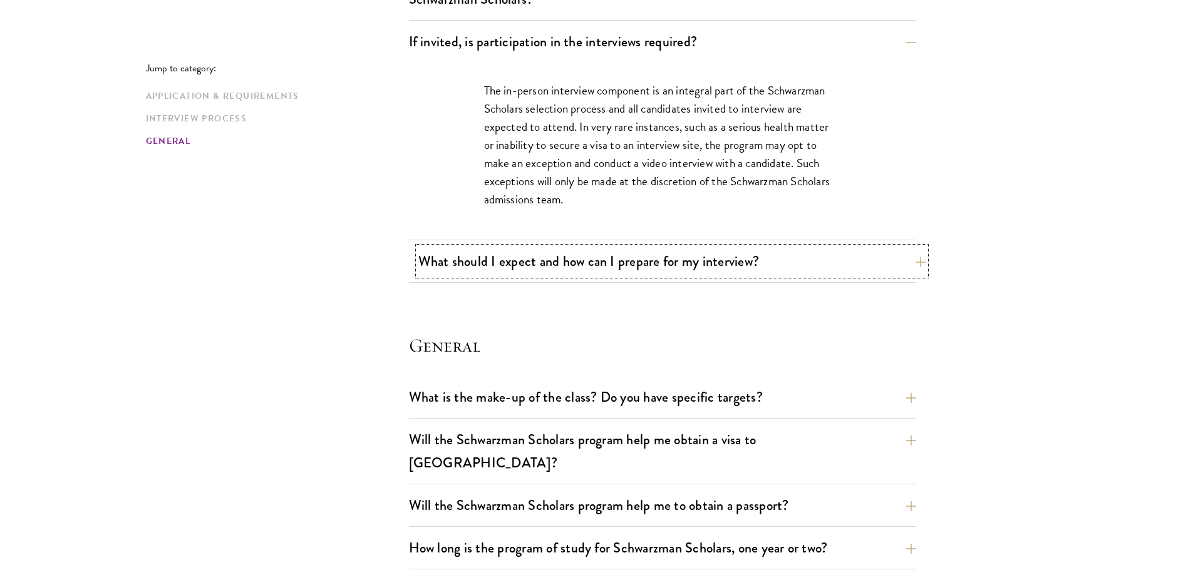
click at [598, 249] on button "What should I expect and how can I prepare for my interview?" at bounding box center [671, 261] width 507 height 28
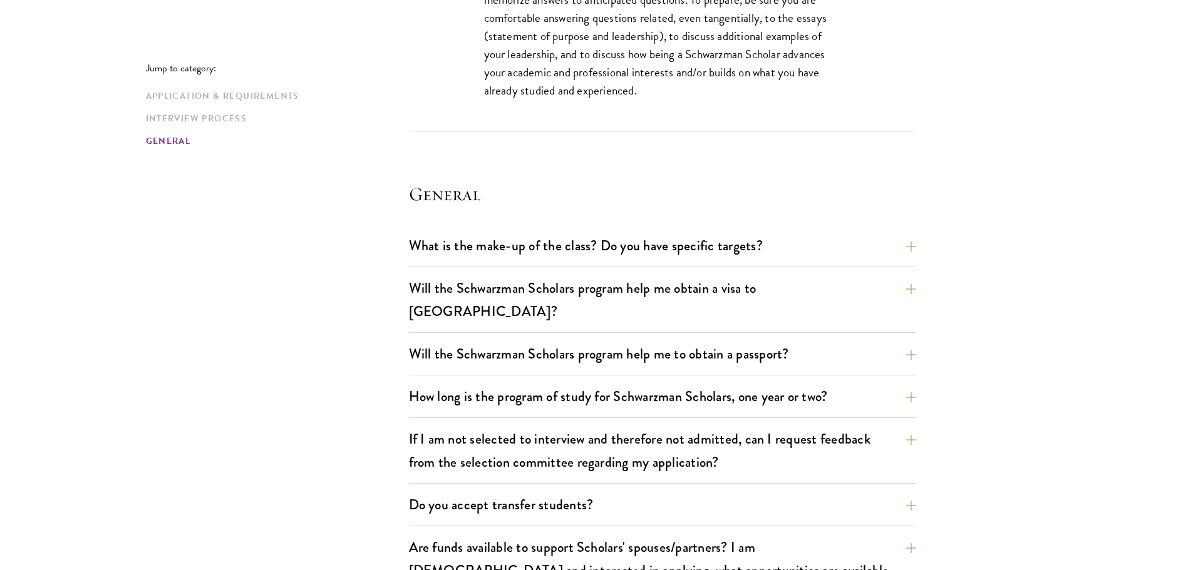
scroll to position [2449, 0]
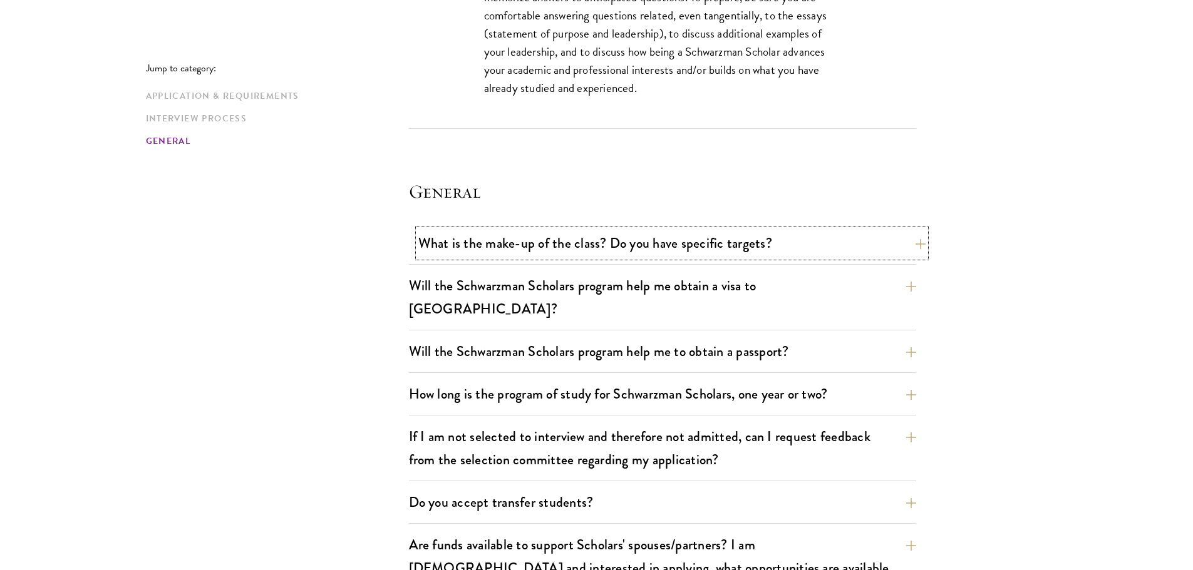
click at [620, 249] on button "What is the make-up of the class? Do you have specific targets?" at bounding box center [671, 243] width 507 height 28
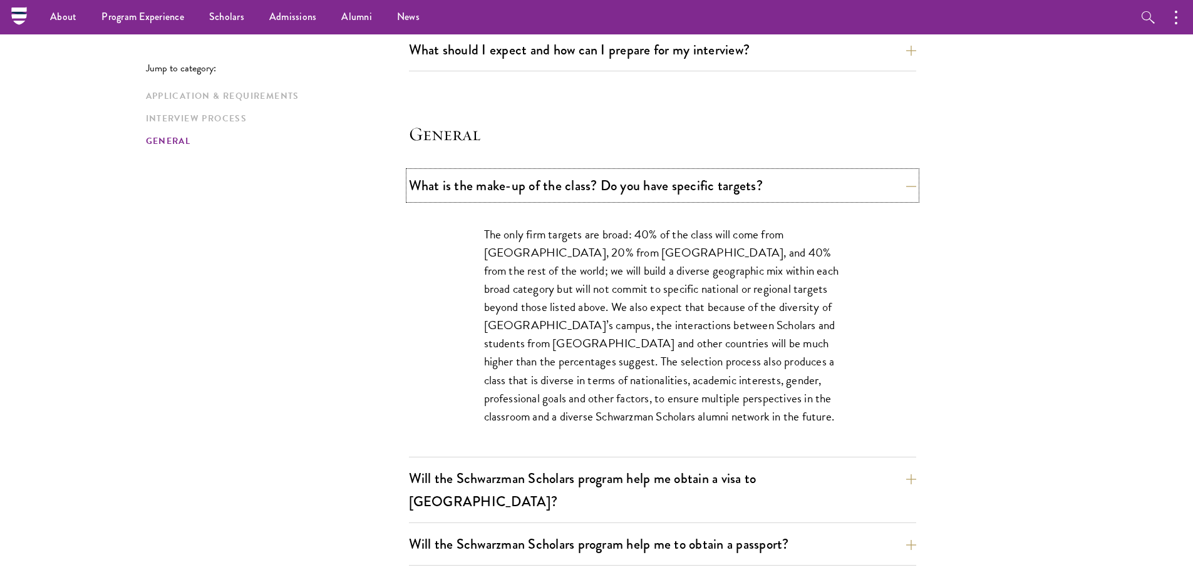
scroll to position [1885, 0]
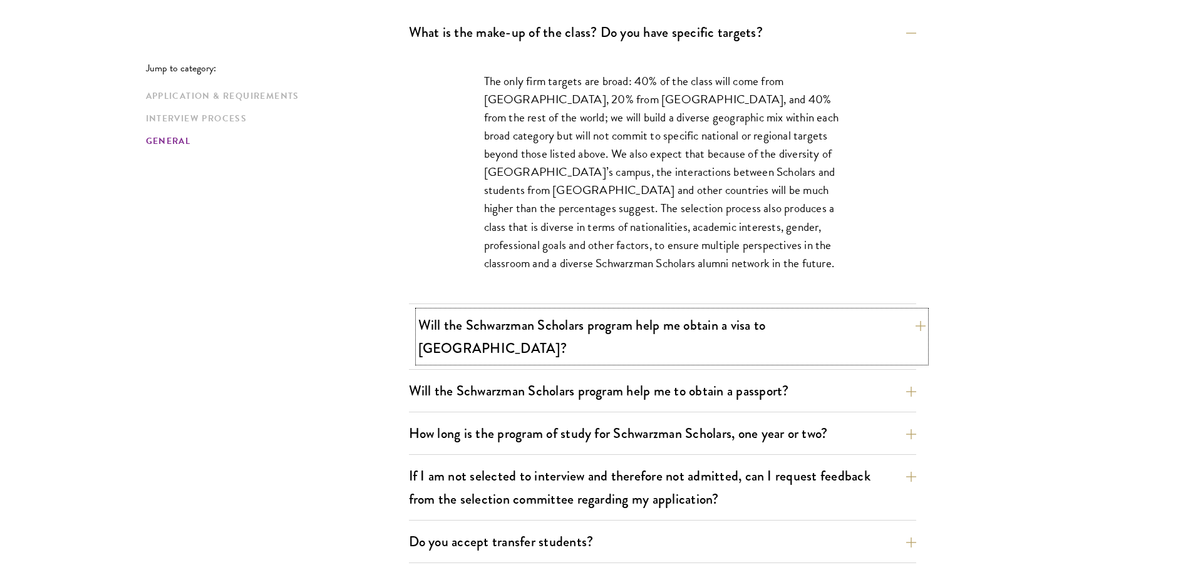
click at [614, 317] on button "Will the Schwarzman Scholars program help me obtain a visa to China?" at bounding box center [671, 336] width 507 height 51
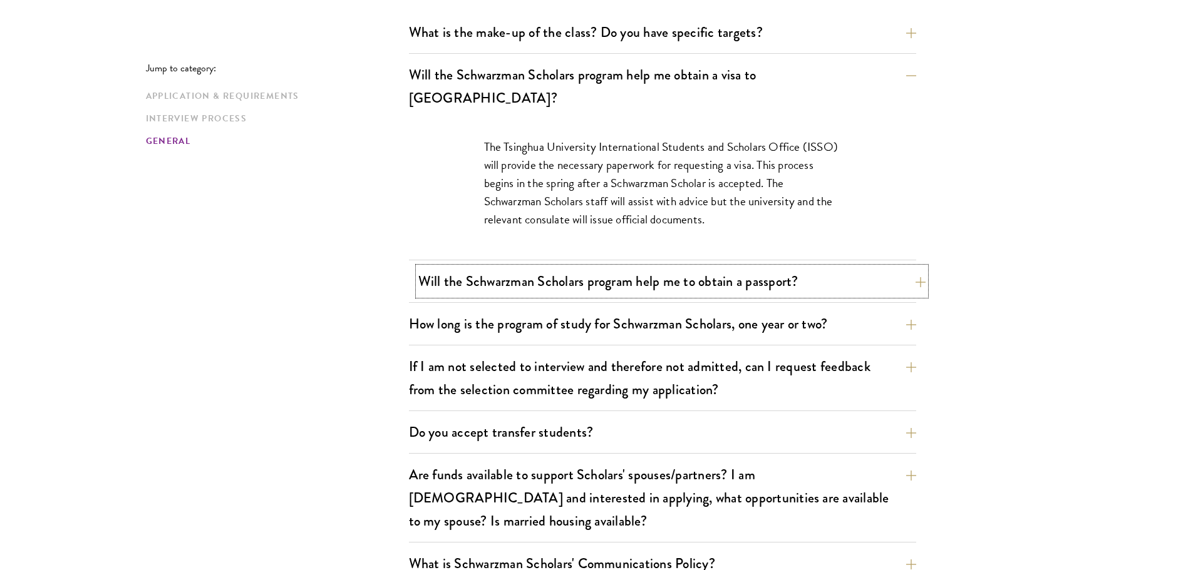
click at [592, 267] on button "Will the Schwarzman Scholars program help me to obtain a passport?" at bounding box center [671, 281] width 507 height 28
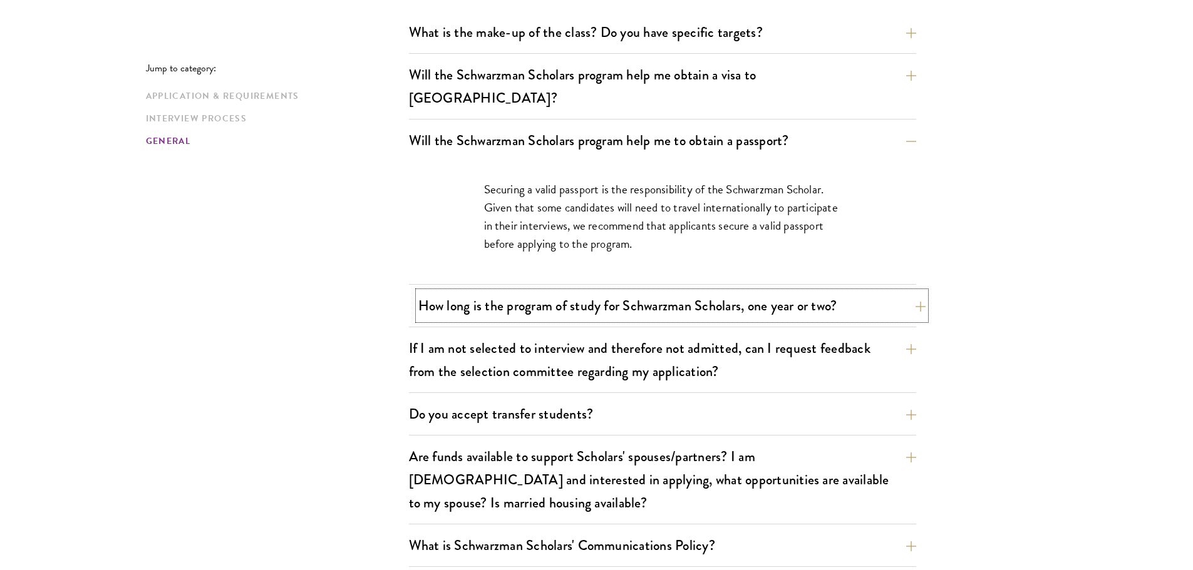
click at [647, 292] on button "How long is the program of study for Schwarzman Scholars, one year or two?" at bounding box center [671, 306] width 507 height 28
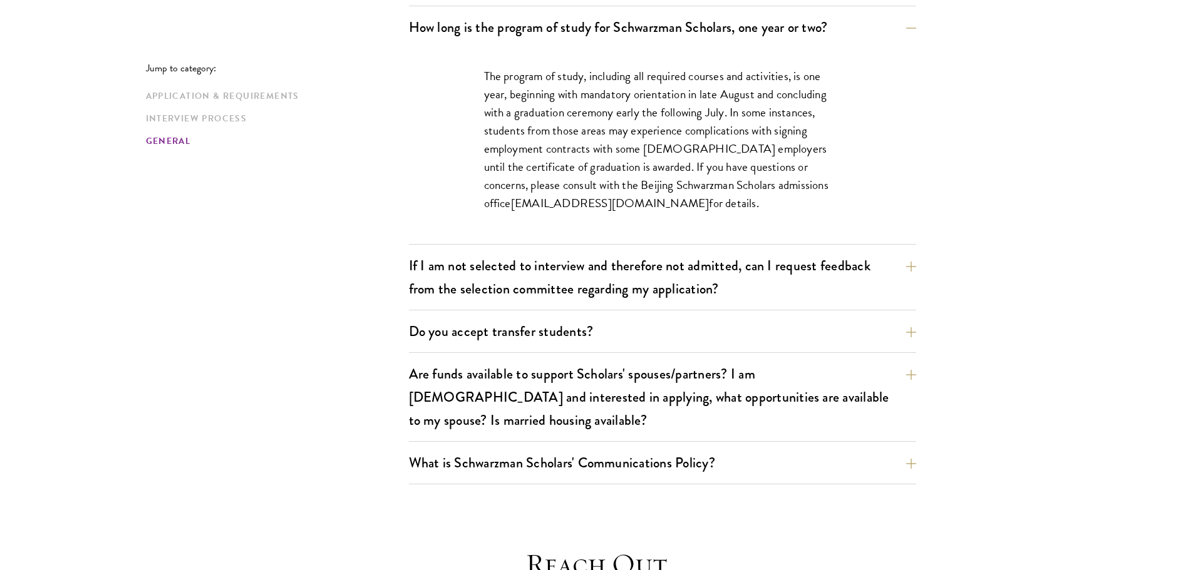
scroll to position [2073, 0]
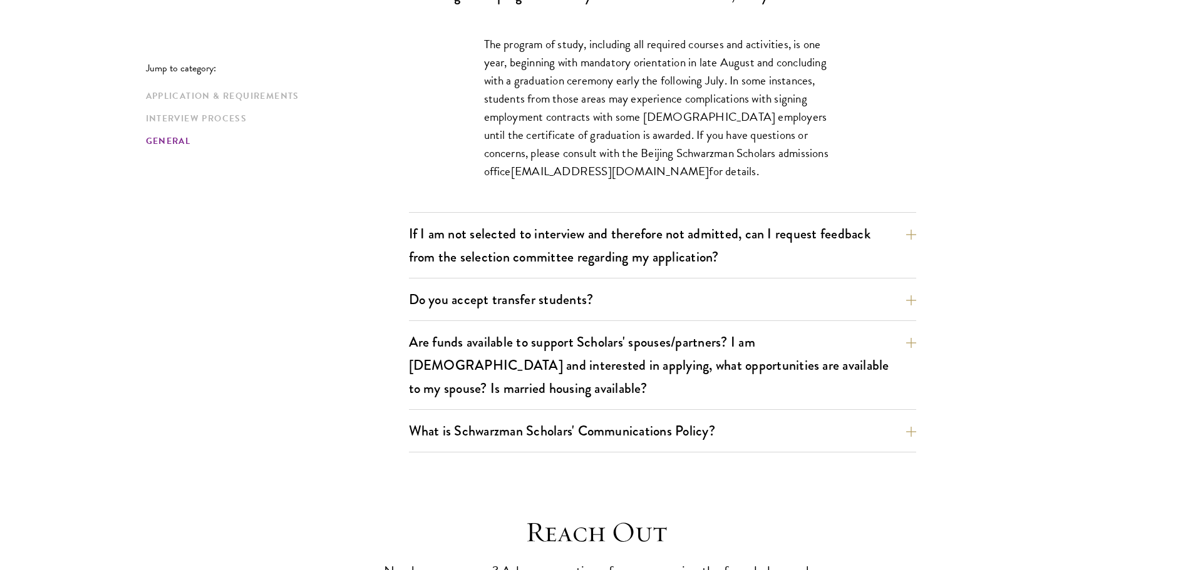
click at [681, 190] on div "What is the make-up of the class? Do you have specific targets? The only firm t…" at bounding box center [662, 141] width 507 height 622
click at [681, 220] on button "If I am not selected to interview and therefore not admitted, can I request fee…" at bounding box center [671, 245] width 507 height 51
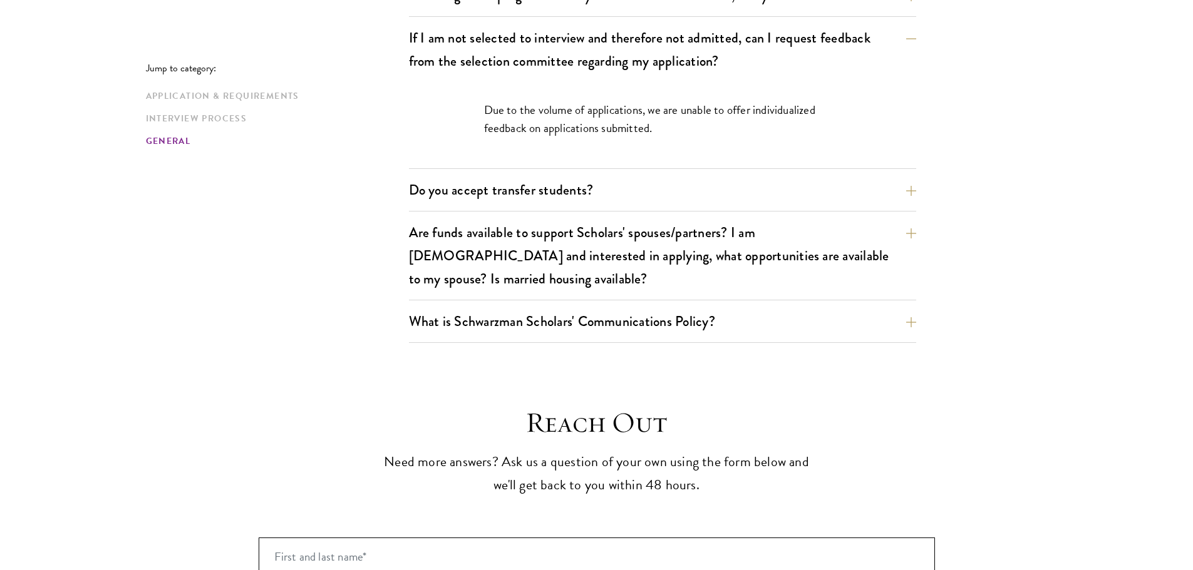
click at [656, 150] on div "What is the make-up of the class? Do you have specific targets? The only firm t…" at bounding box center [662, 86] width 507 height 513
click at [658, 152] on div "What is the make-up of the class? Do you have specific targets? The only firm t…" at bounding box center [662, 86] width 507 height 513
click at [666, 176] on button "Do you accept transfer students?" at bounding box center [671, 190] width 507 height 28
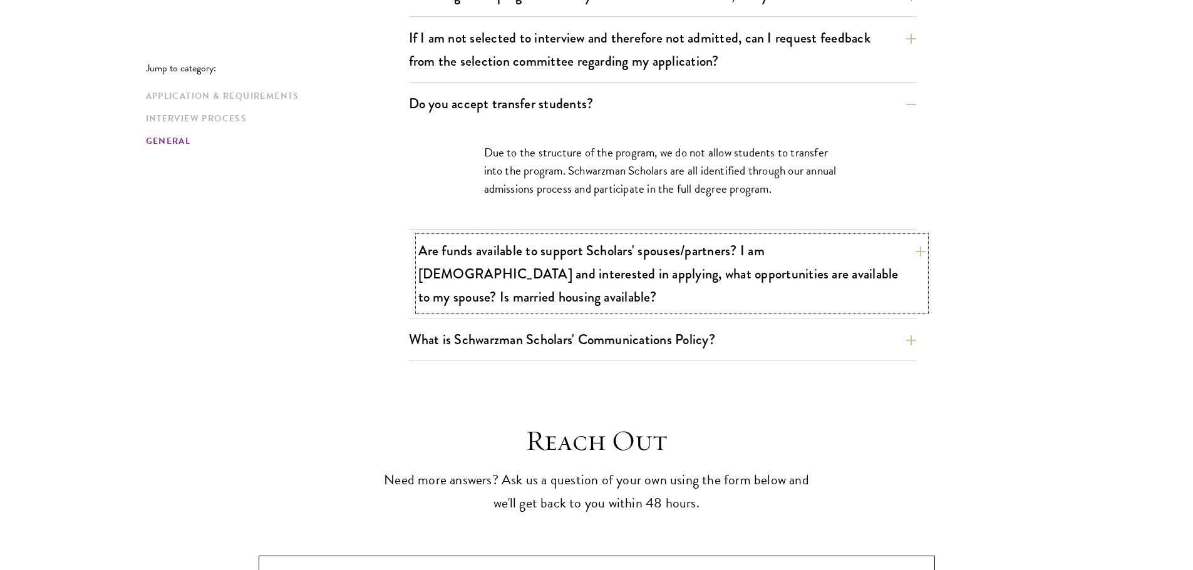
click at [672, 237] on button "Are funds available to support Scholars' spouses/partners? I am married and int…" at bounding box center [671, 274] width 507 height 75
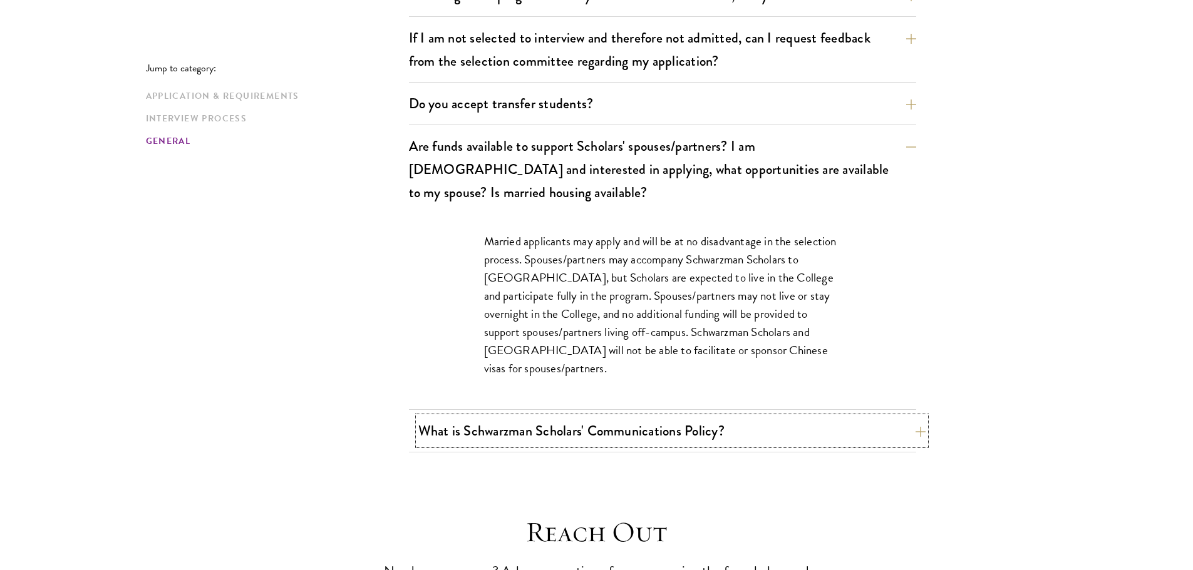
click at [582, 417] on button "What is Schwarzman Scholars' Communications Policy?" at bounding box center [671, 431] width 507 height 28
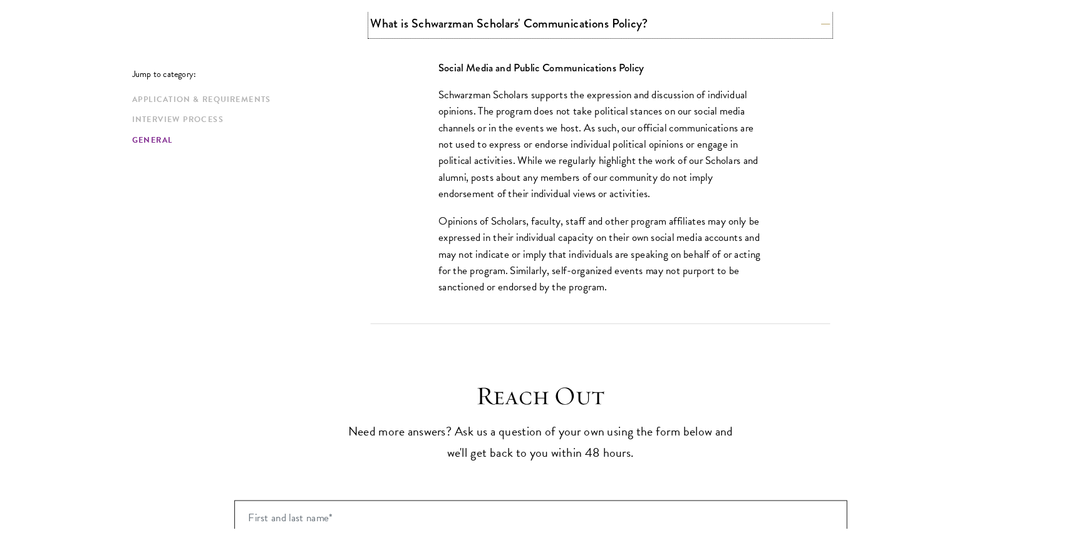
scroll to position [2386, 0]
